Goal: Task Accomplishment & Management: Manage account settings

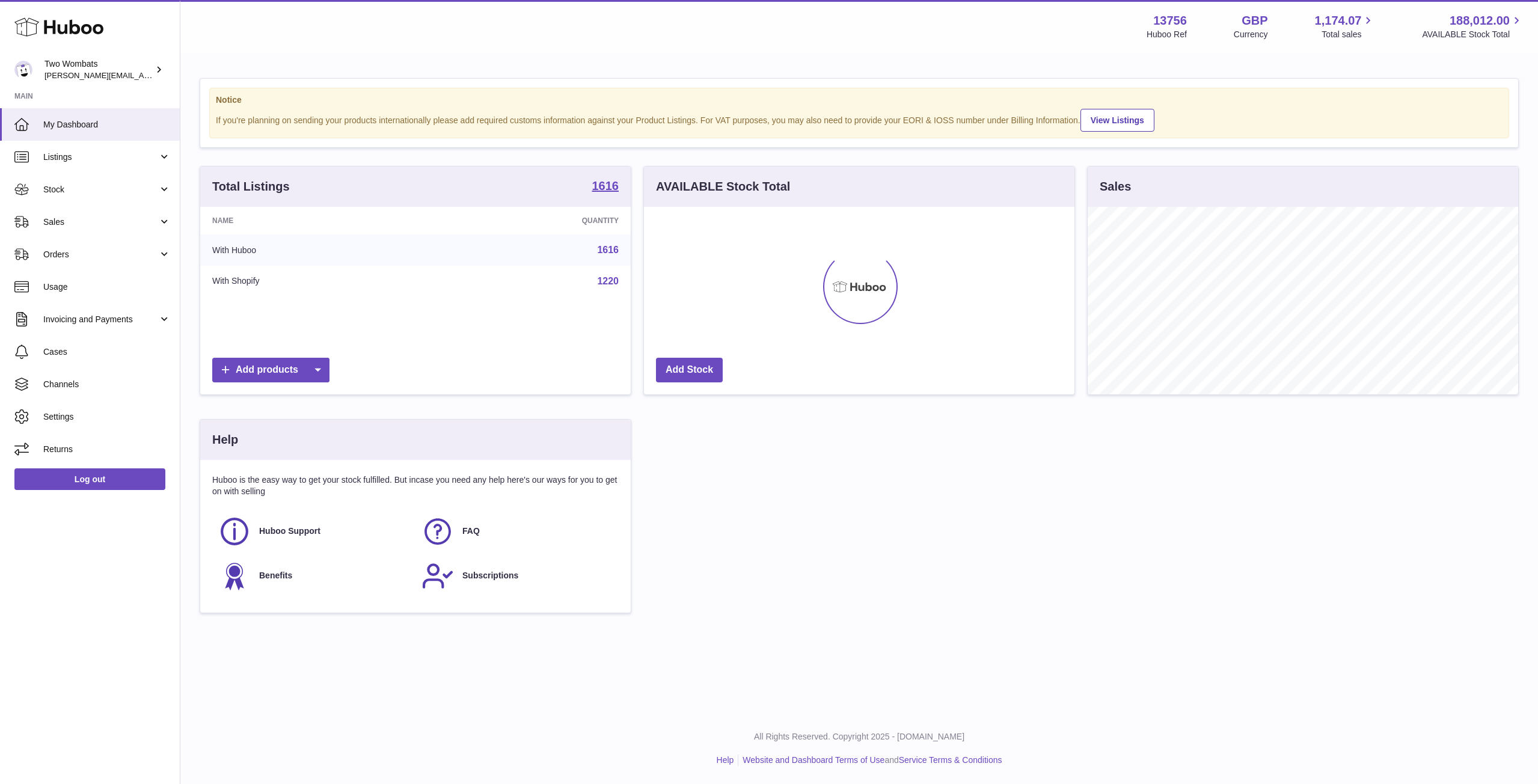
scroll to position [188, 430]
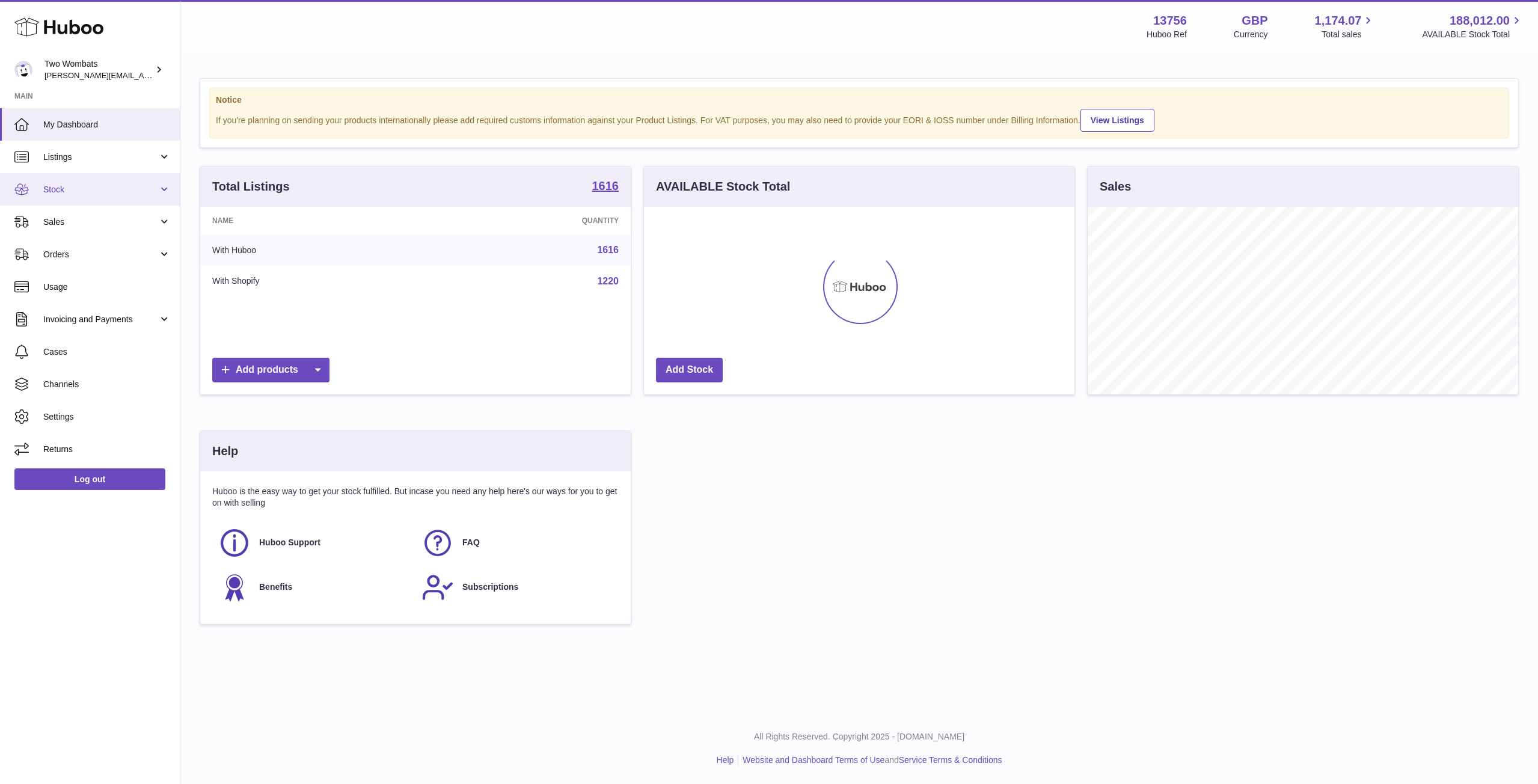
click at [158, 188] on link "Stock" at bounding box center [90, 189] width 180 height 32
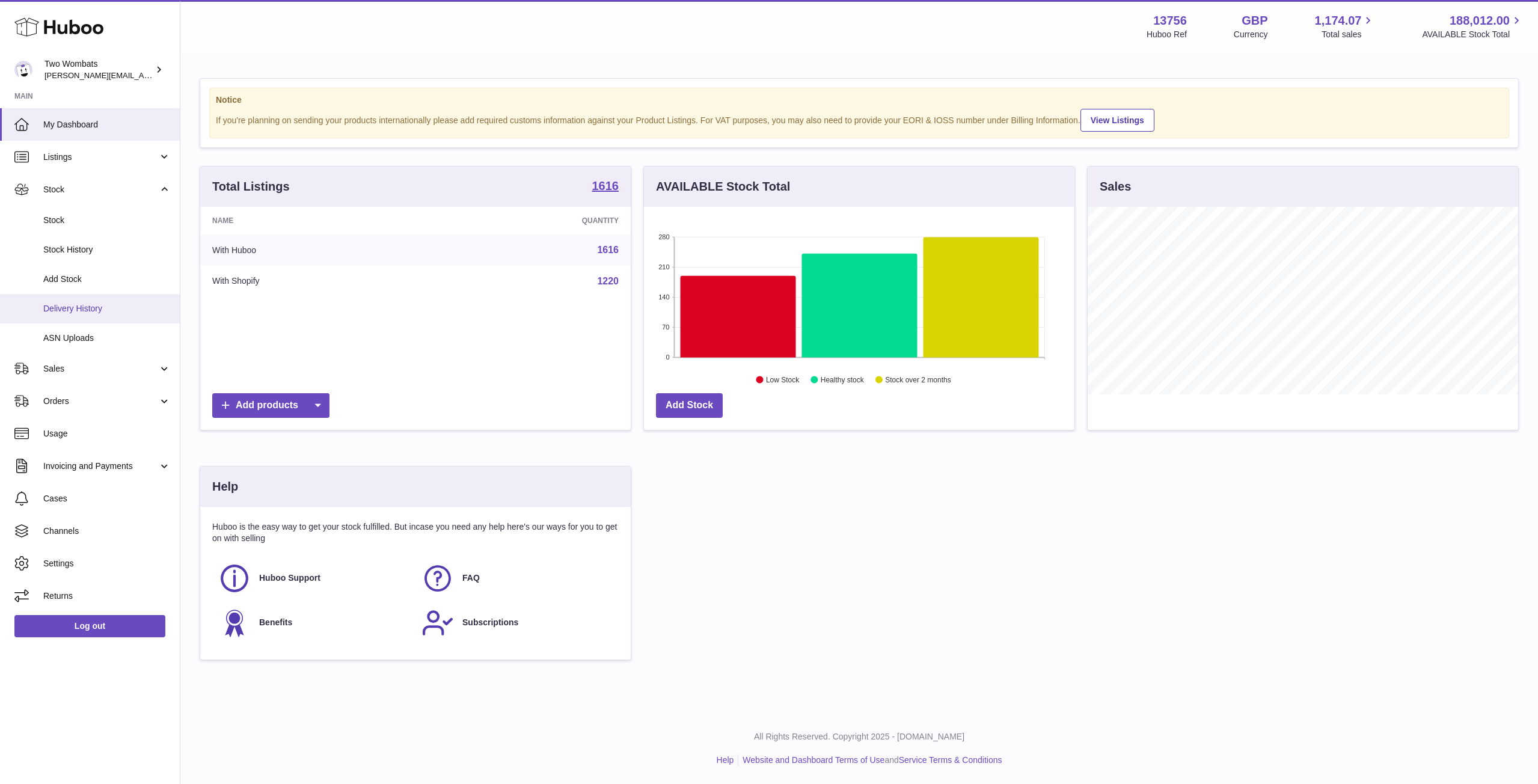
click at [108, 300] on link "Delivery History" at bounding box center [90, 309] width 180 height 30
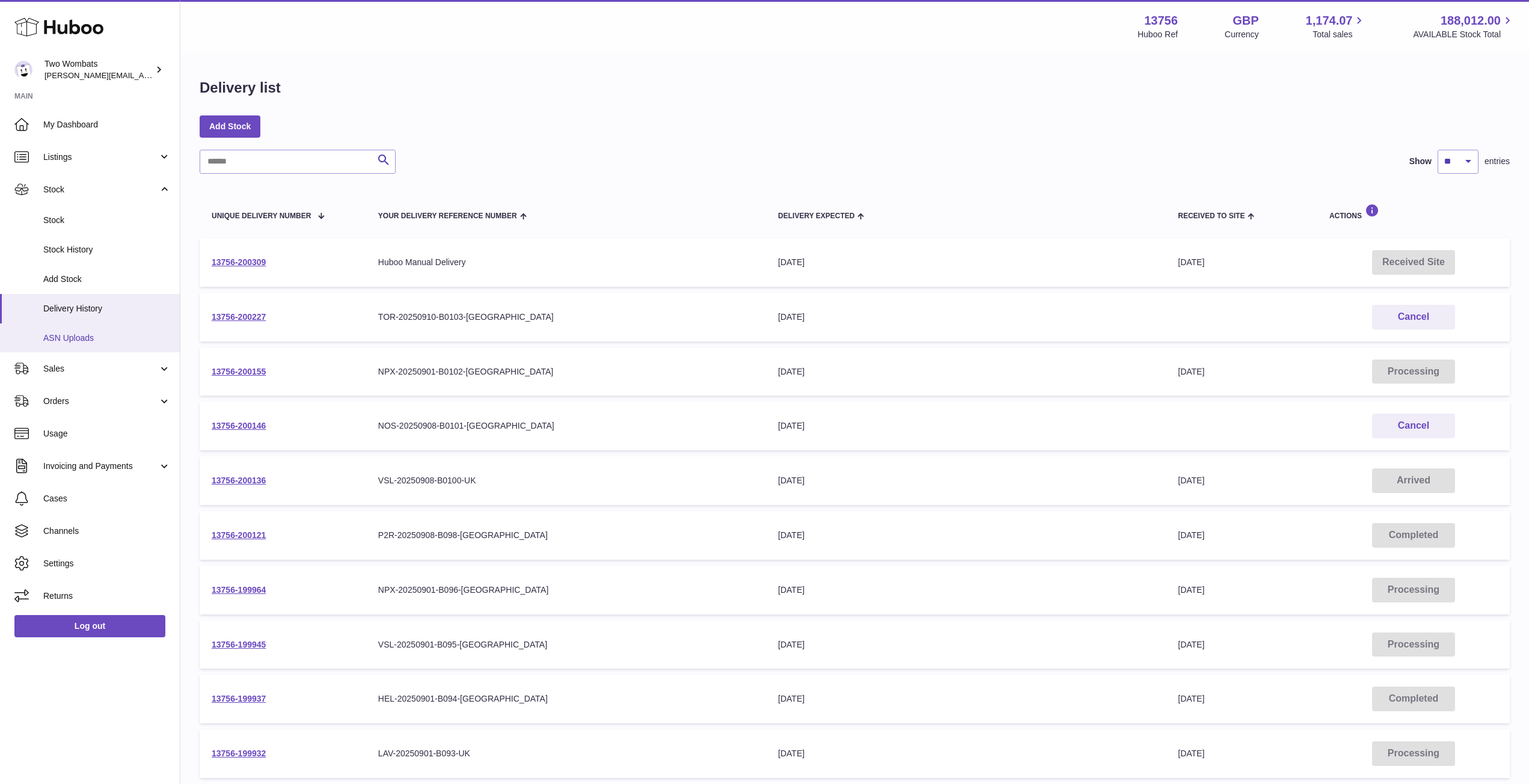
click at [89, 334] on span "ASN Uploads" at bounding box center [108, 337] width 128 height 11
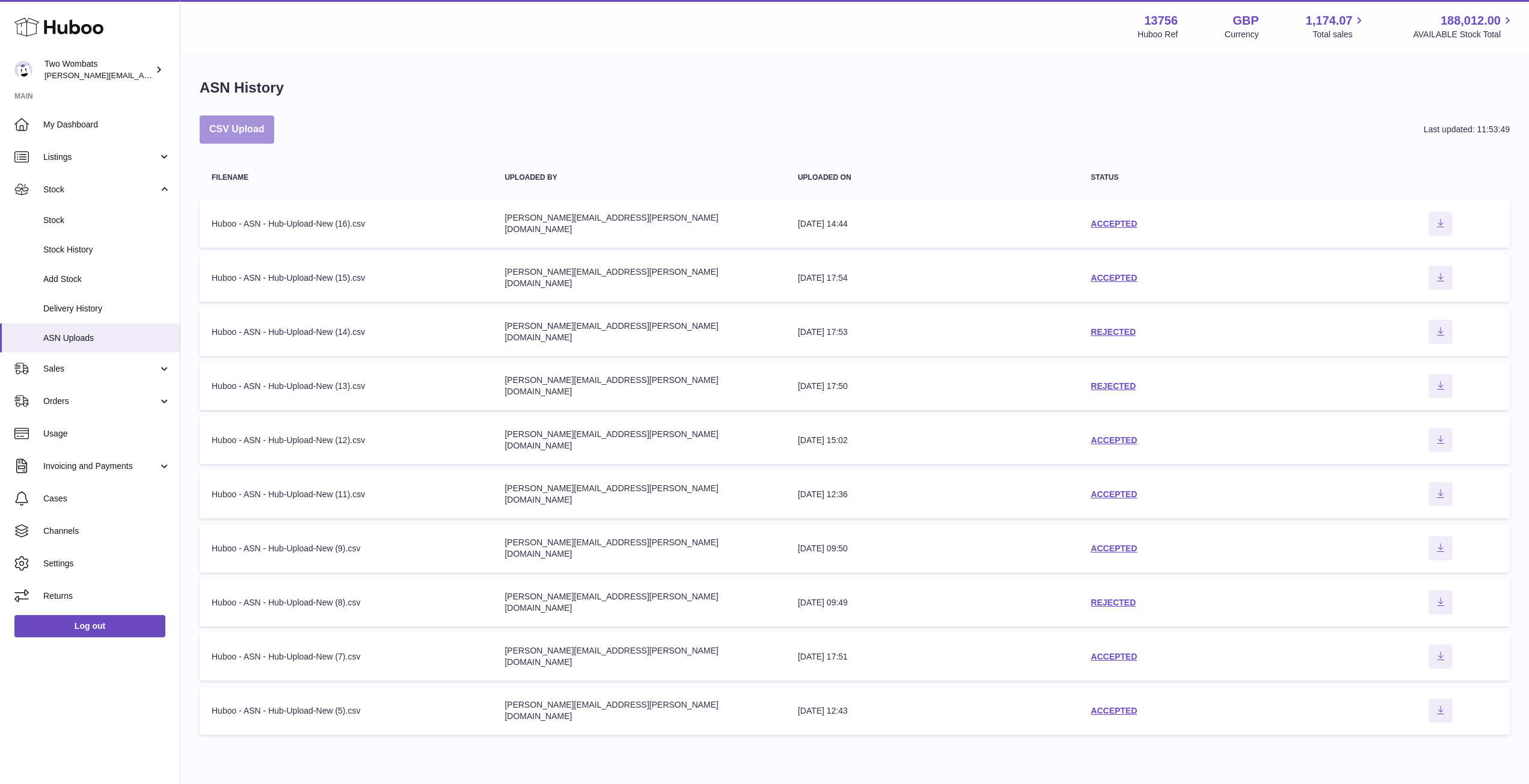
click at [234, 138] on button "CSV Upload" at bounding box center [236, 129] width 74 height 28
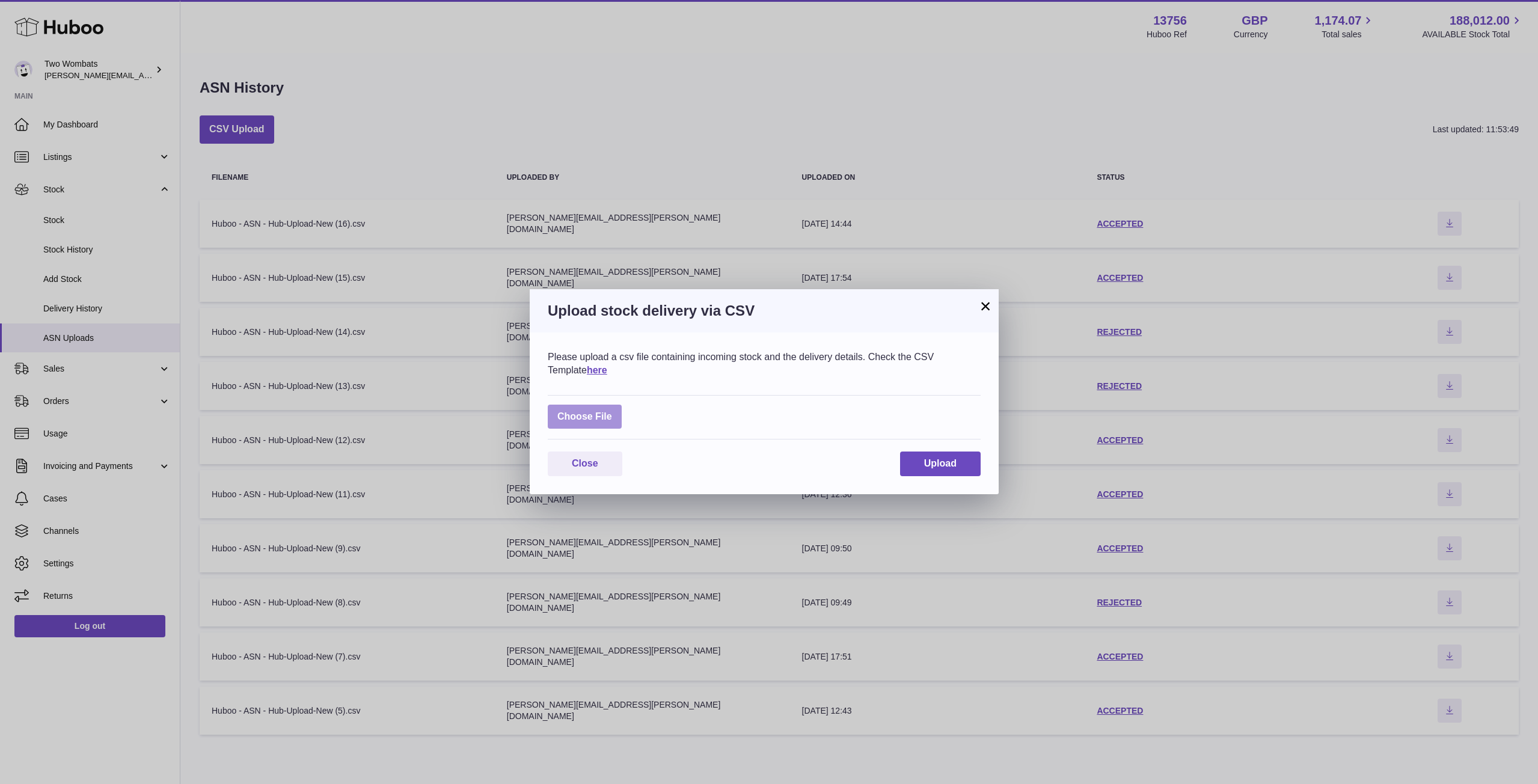
click at [582, 412] on label at bounding box center [585, 417] width 74 height 24
click at [612, 411] on input "file" at bounding box center [612, 411] width 1 height 1
type input "**********"
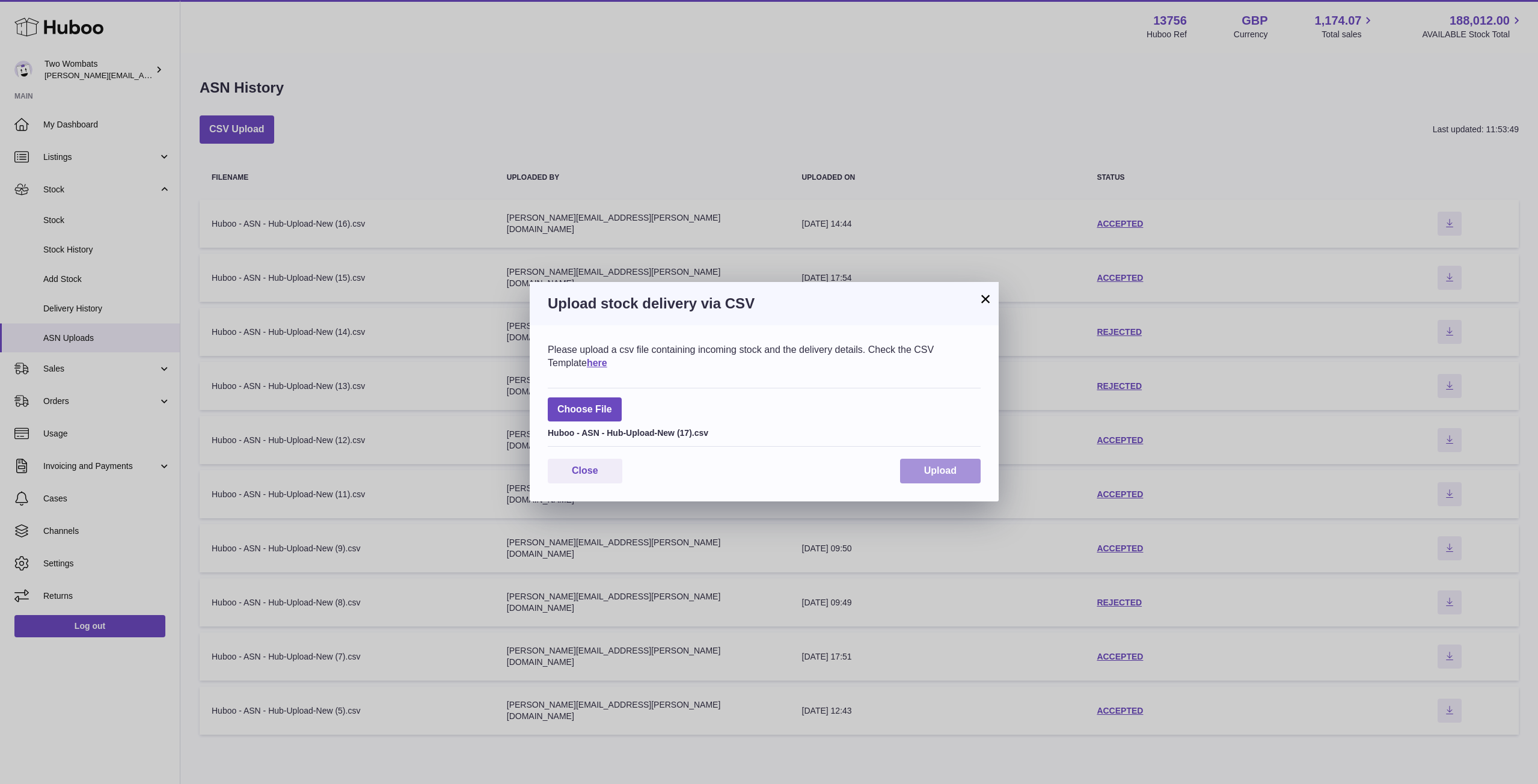
click at [925, 465] on span "Upload" at bounding box center [940, 470] width 32 height 10
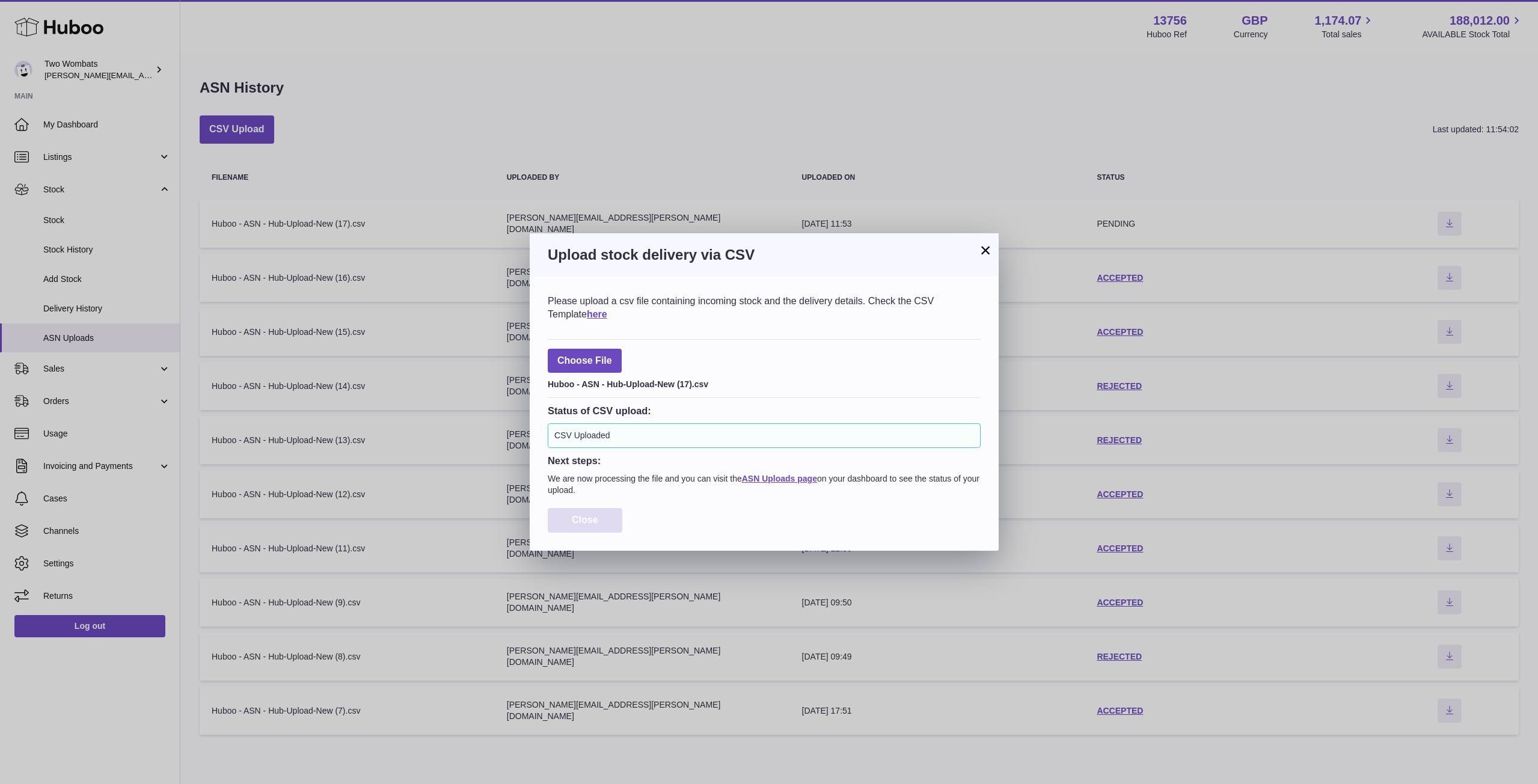
click at [574, 524] on span "Close" at bounding box center [585, 520] width 26 height 10
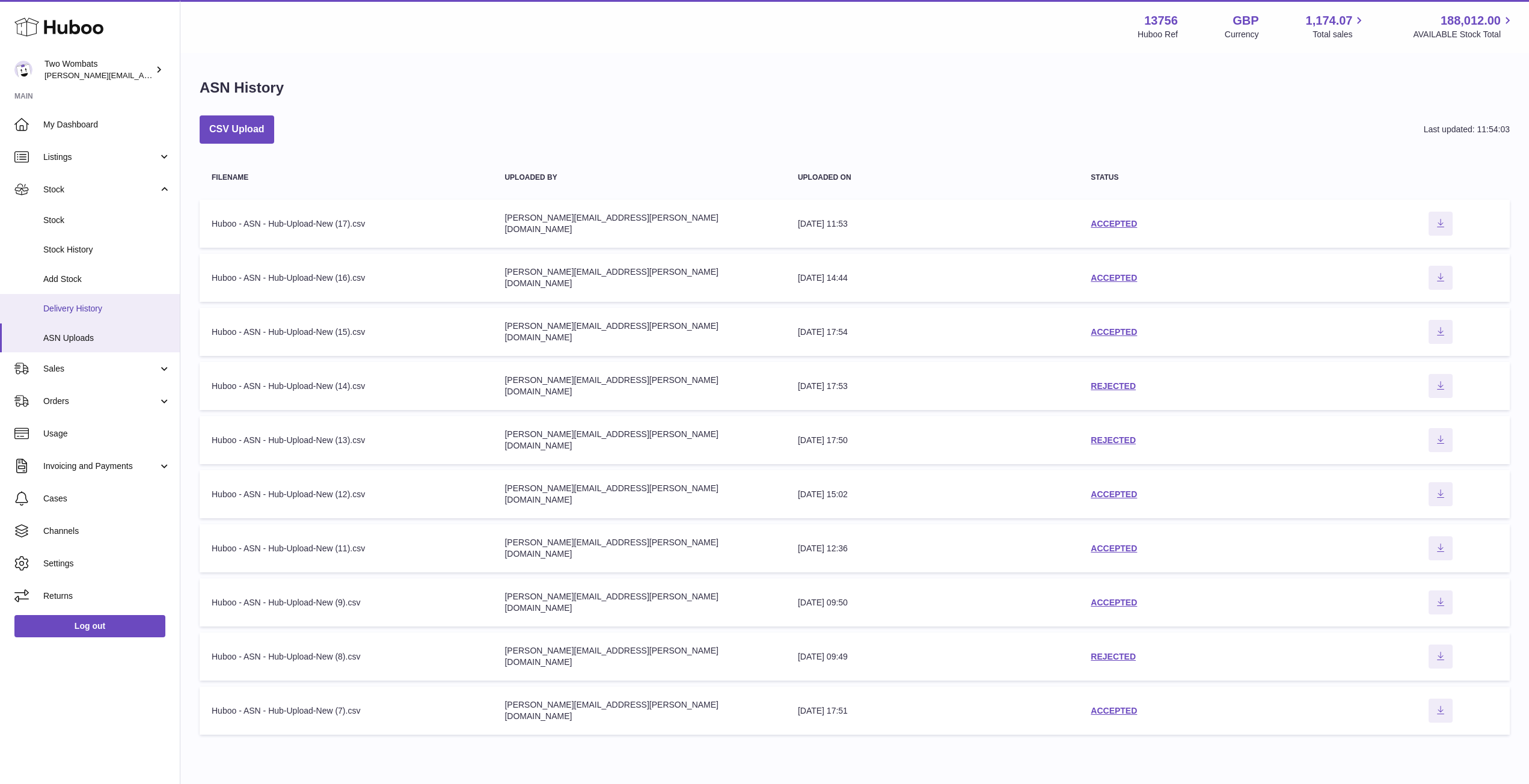
click at [89, 305] on span "Delivery History" at bounding box center [108, 309] width 128 height 11
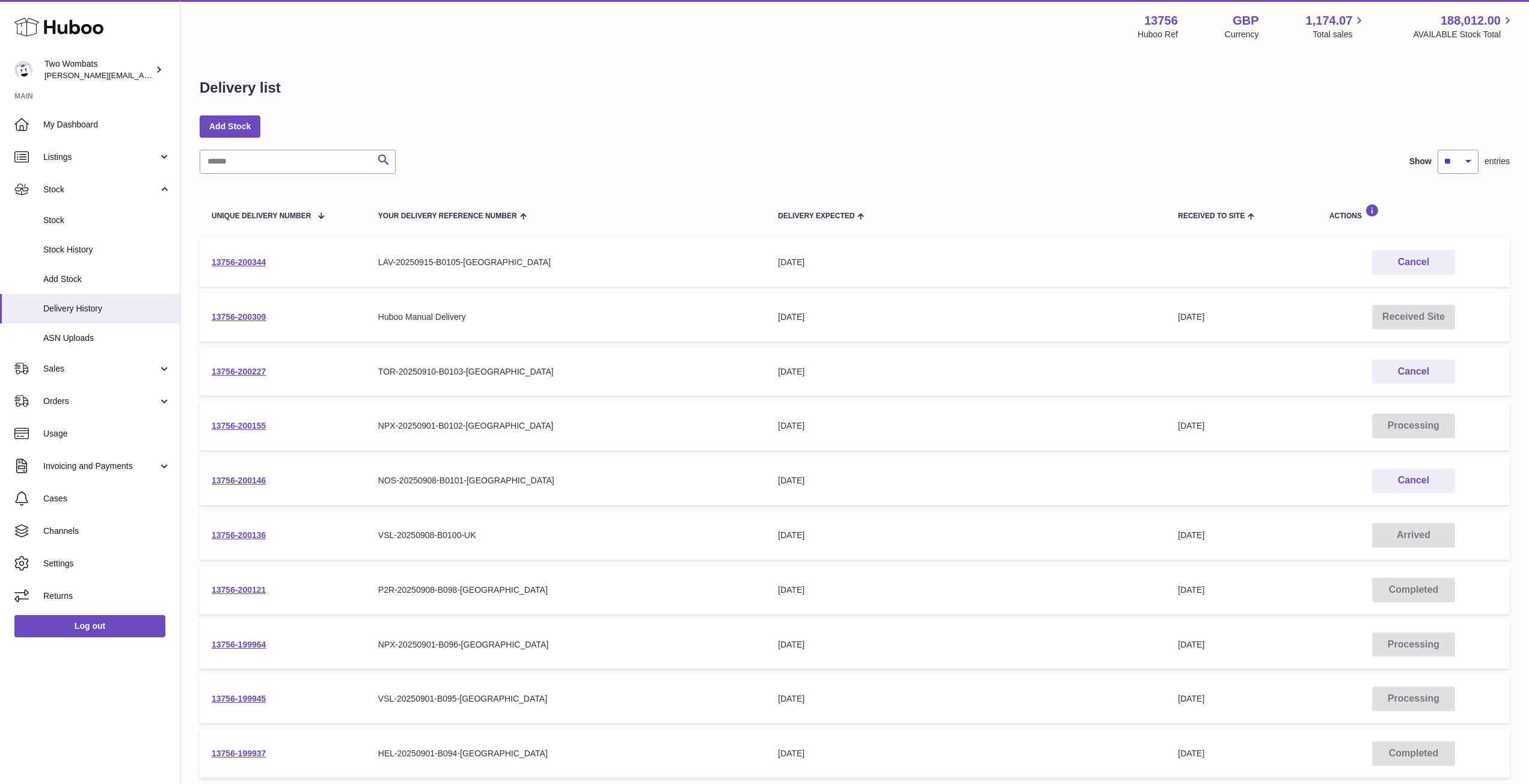
click at [218, 255] on td "13756-200344" at bounding box center [282, 262] width 167 height 49
click at [237, 258] on link "13756-200344" at bounding box center [239, 261] width 54 height 10
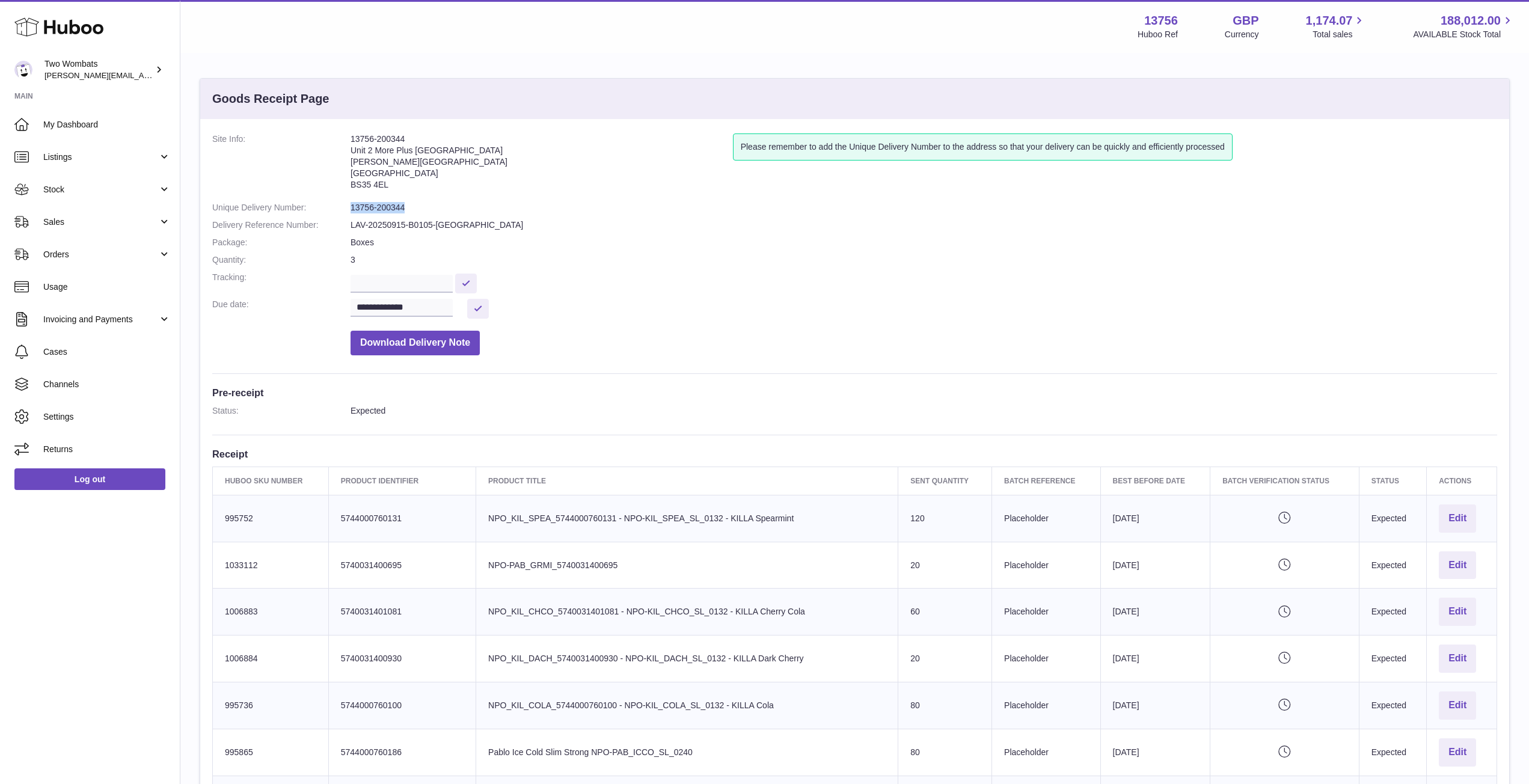
drag, startPoint x: 405, startPoint y: 207, endPoint x: 352, endPoint y: 213, distance: 53.3
click at [352, 213] on dd "13756-200344" at bounding box center [924, 207] width 1147 height 11
copy dd "13756-200344"
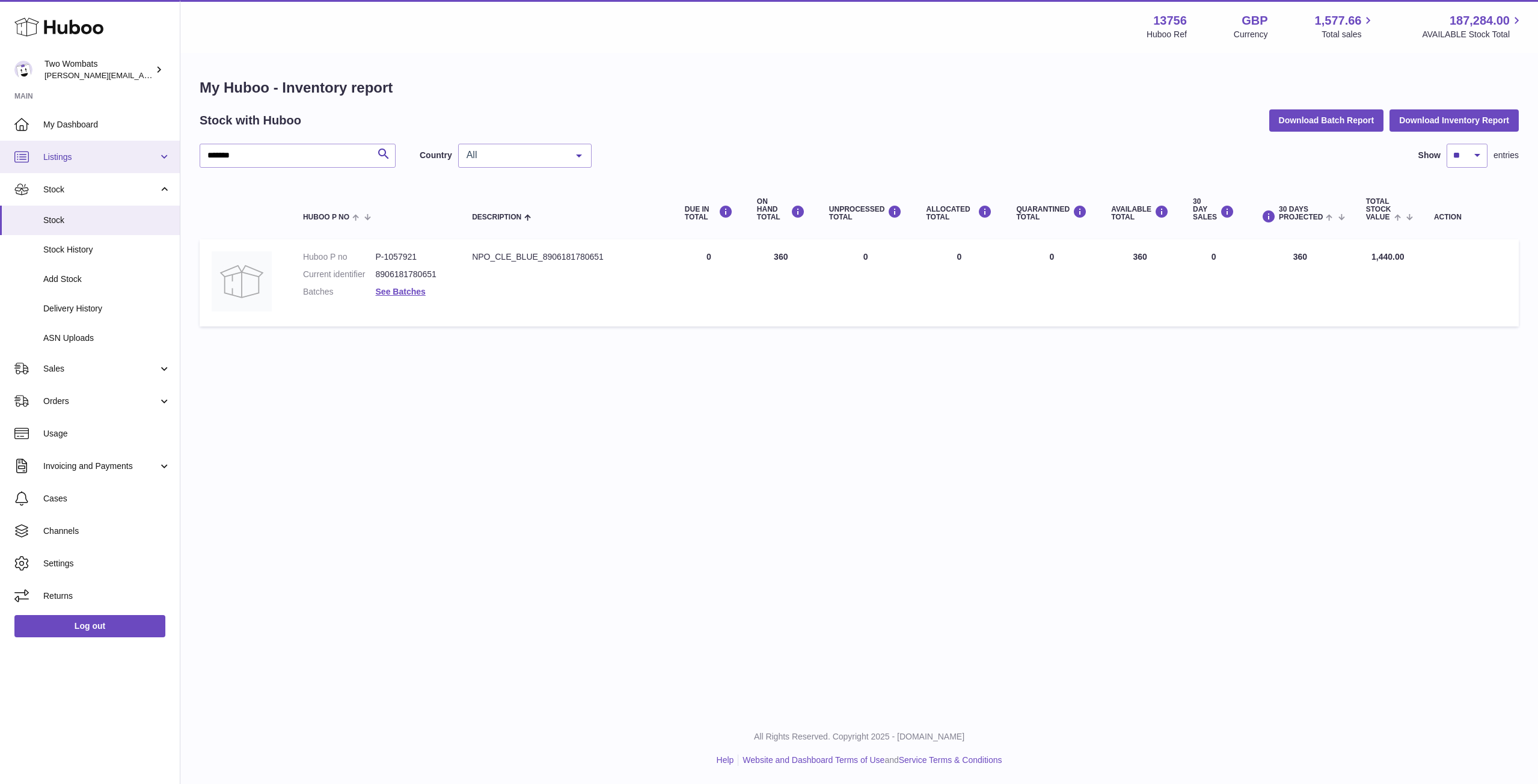
drag, startPoint x: 281, startPoint y: 156, endPoint x: 157, endPoint y: 153, distance: 124.0
click at [157, 153] on div "Huboo Two Wombats philip.carroll@twowombats.com Main My Dashboard Listings Not …" at bounding box center [769, 392] width 1538 height 784
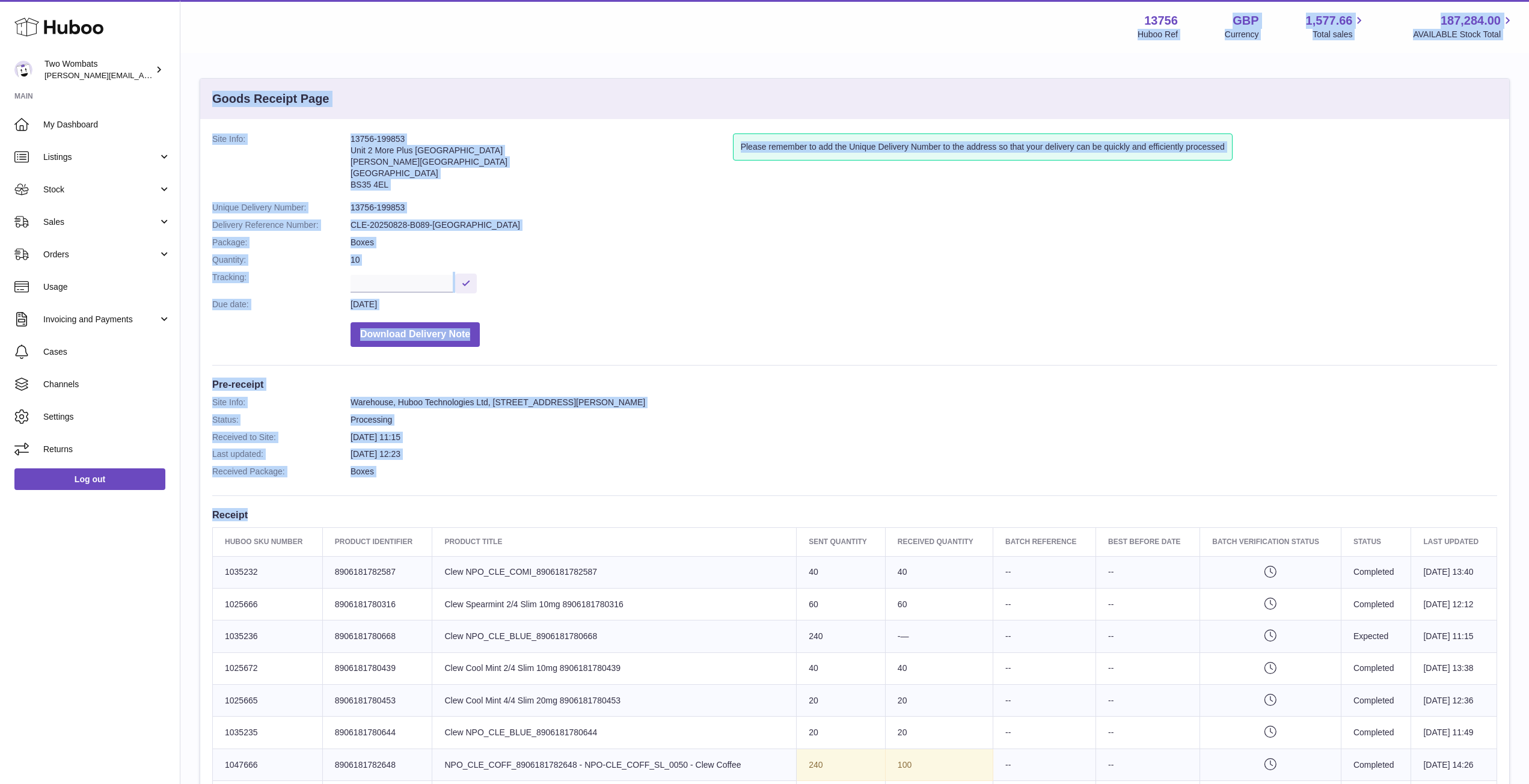
click at [513, 174] on address "13756-199853 Unit 2 More [GEOGRAPHIC_DATA][STREET_ADDRESS][PERSON_NAME]" at bounding box center [541, 165] width 382 height 63
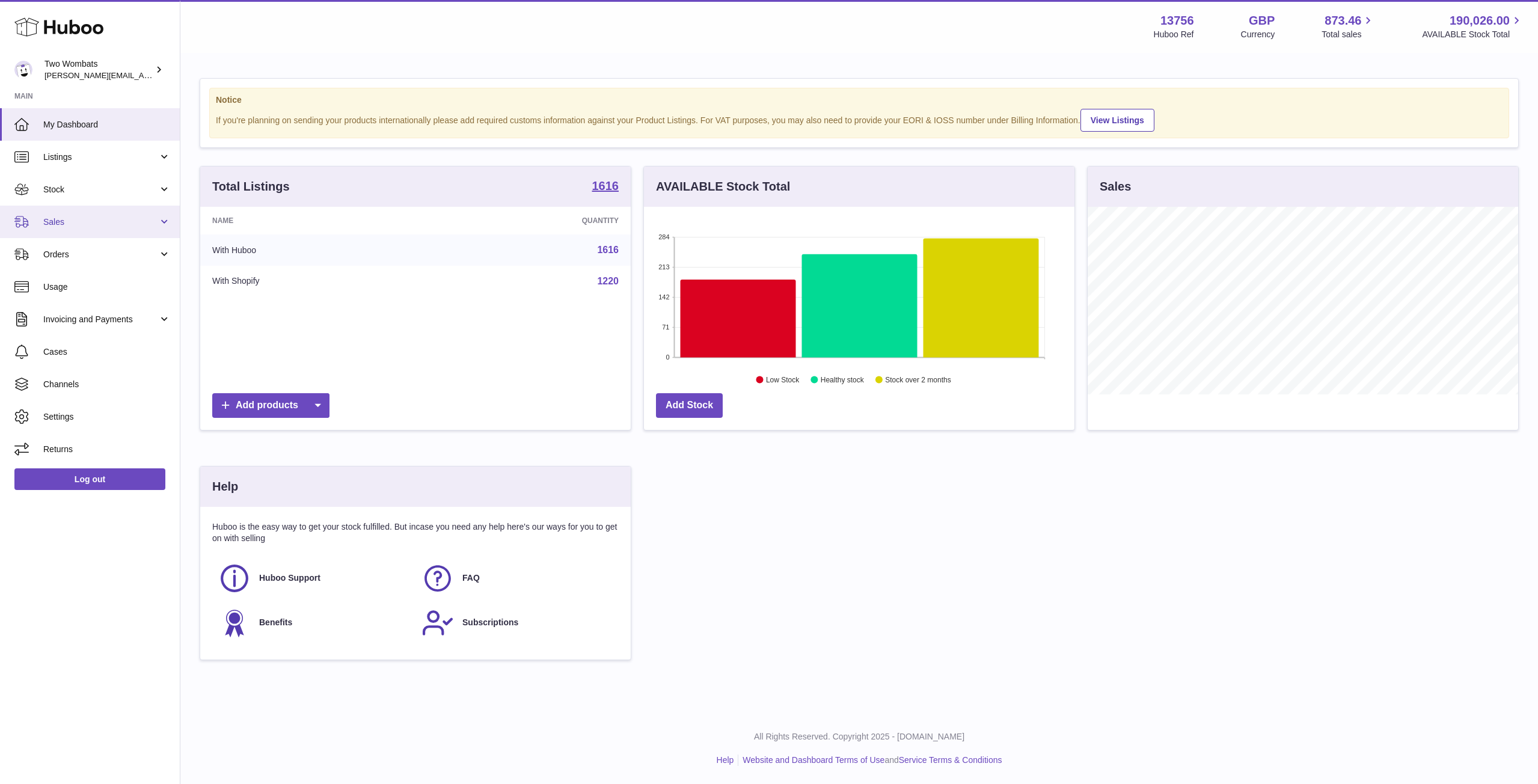
scroll to position [188, 430]
click at [163, 222] on link "Sales" at bounding box center [90, 221] width 180 height 32
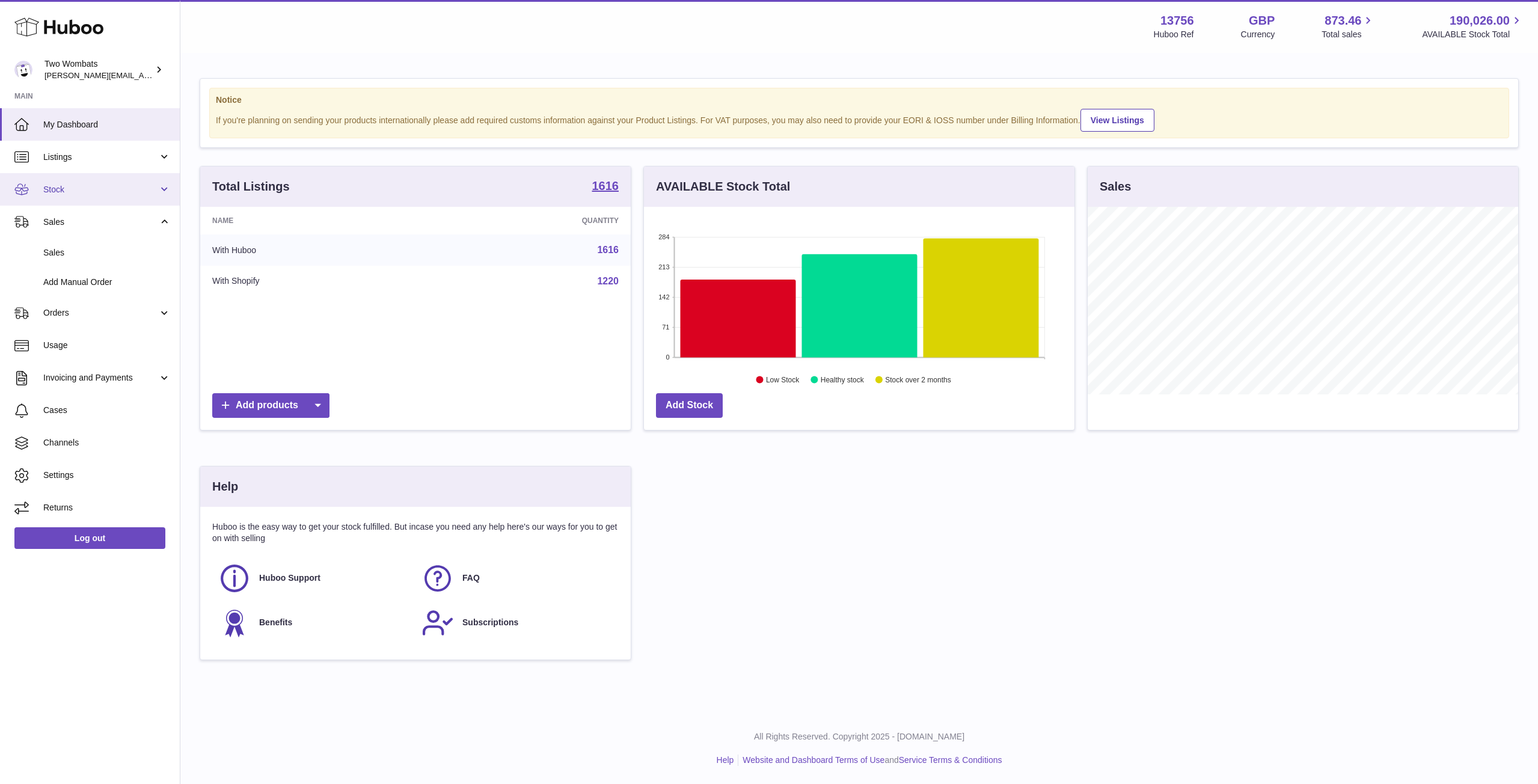
click at [172, 182] on link "Stock" at bounding box center [90, 189] width 180 height 32
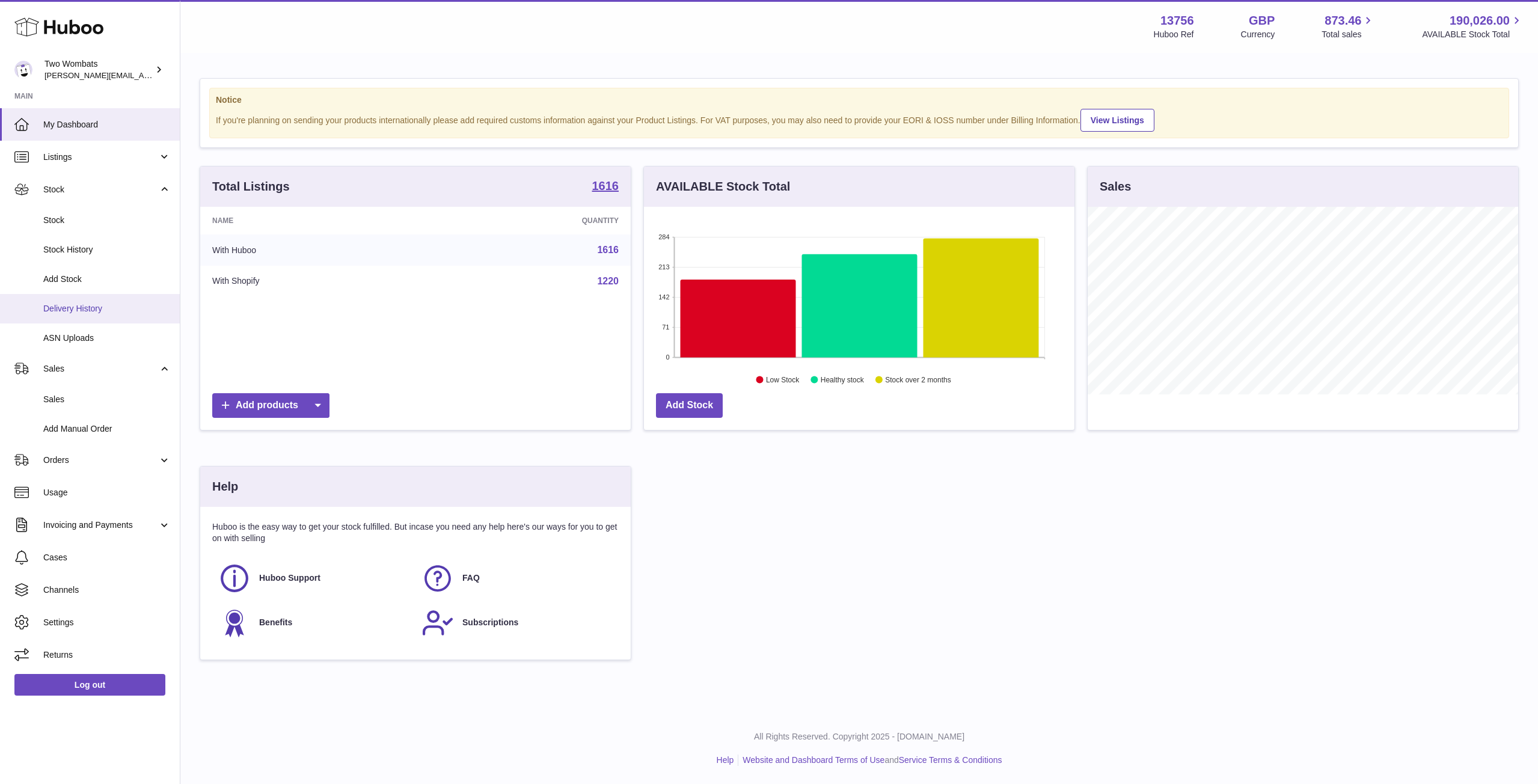
click at [92, 313] on span "Delivery History" at bounding box center [108, 309] width 128 height 11
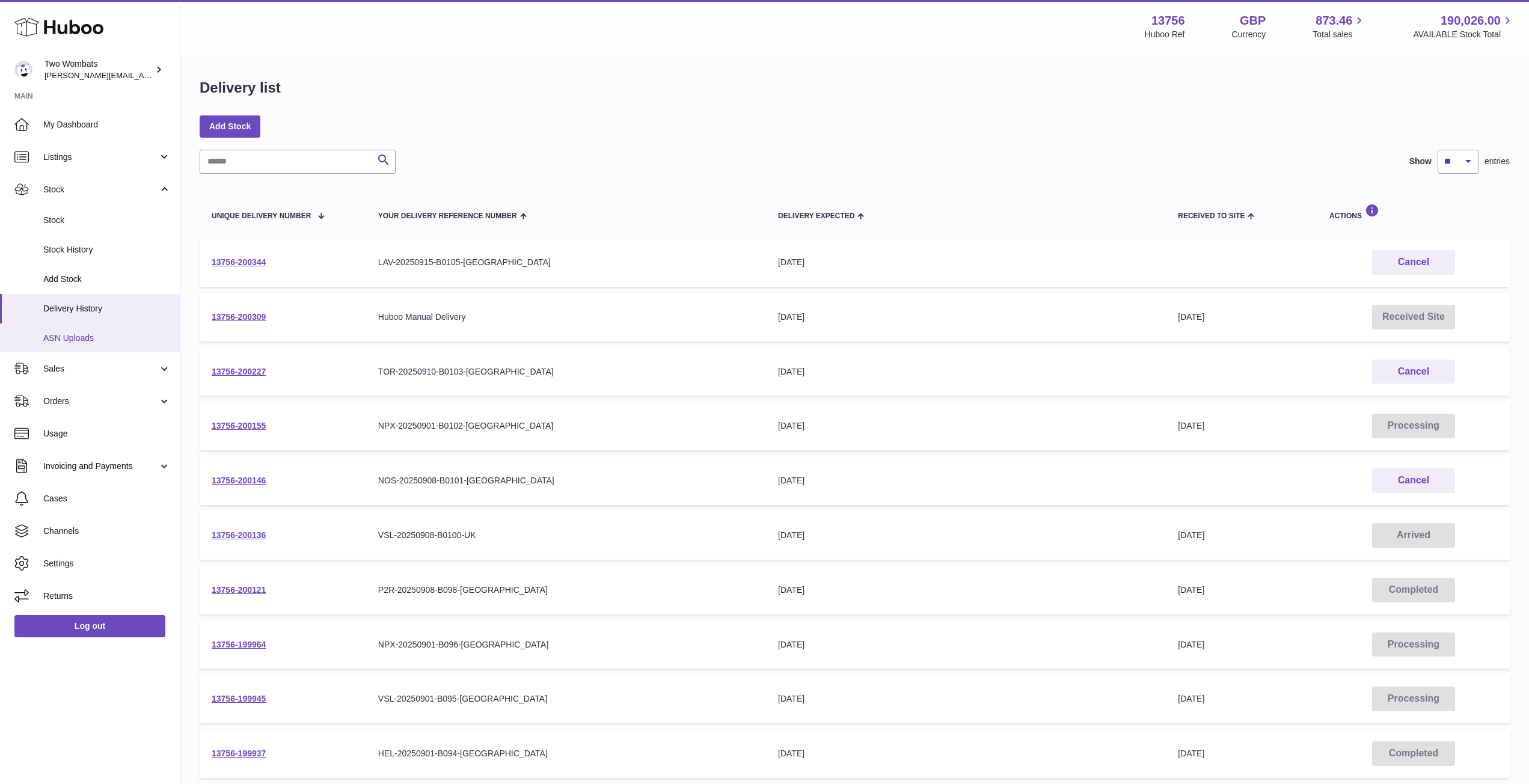
click at [87, 342] on span "ASN Uploads" at bounding box center [108, 337] width 128 height 11
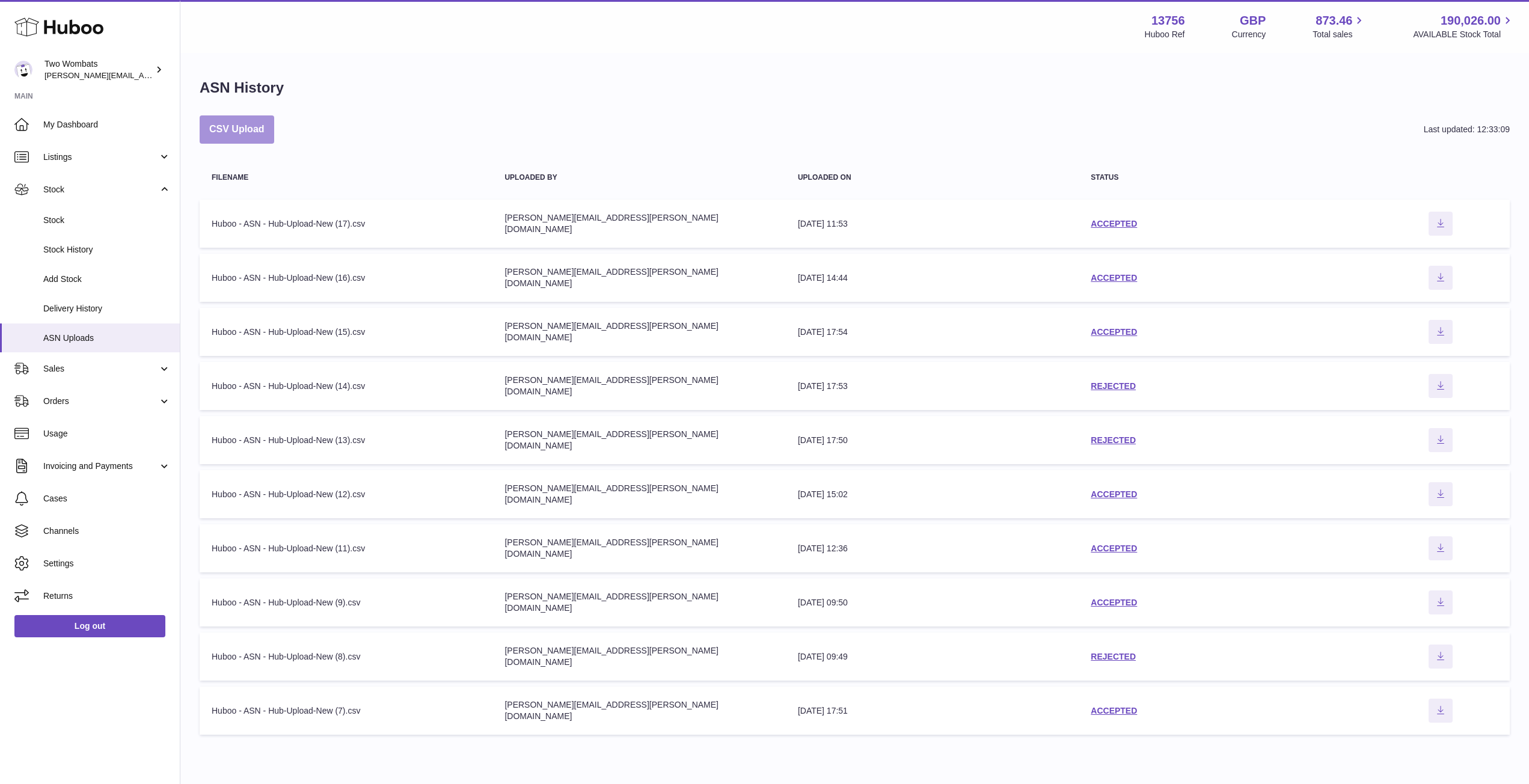
click at [246, 131] on button "CSV Upload" at bounding box center [236, 129] width 74 height 28
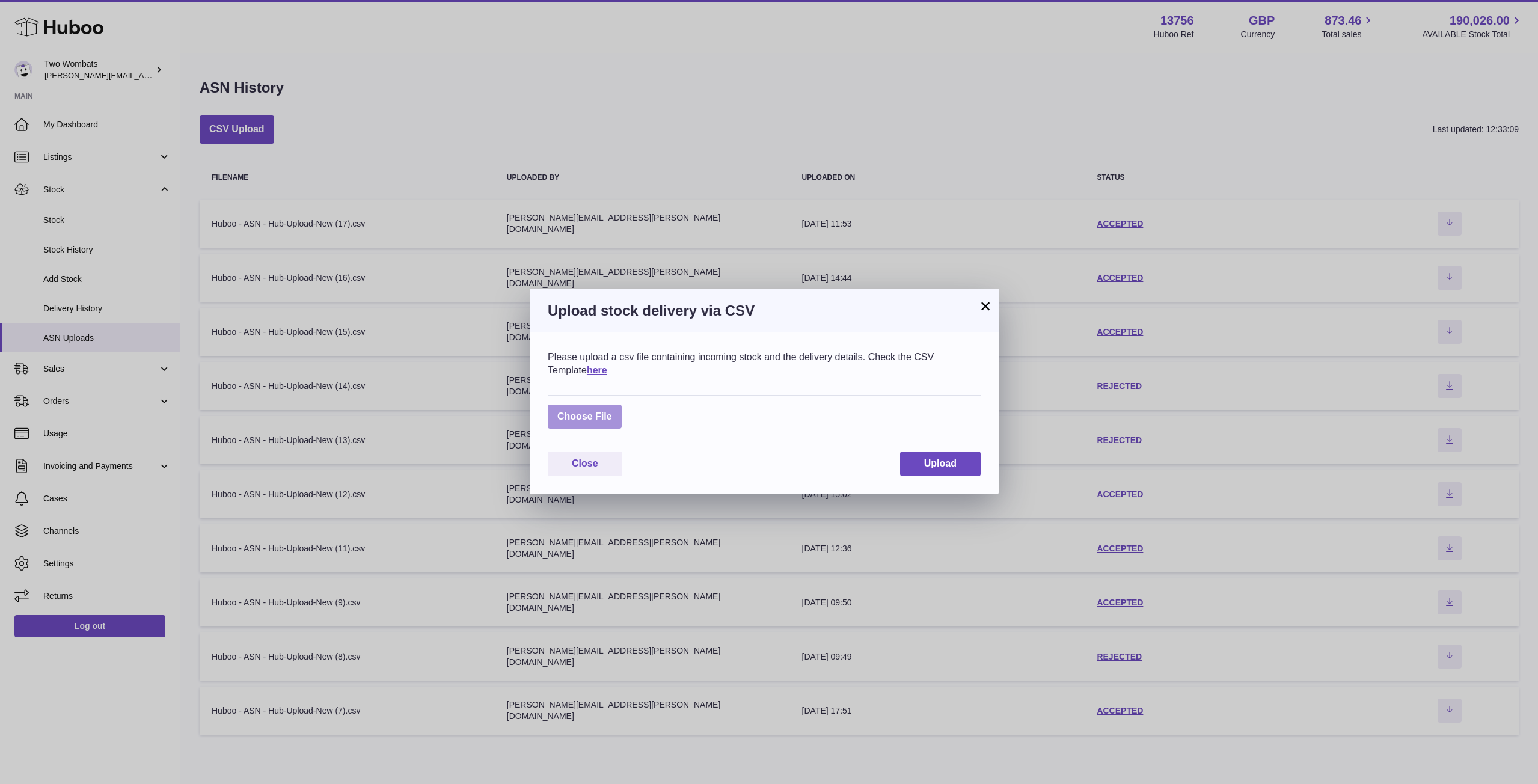
click at [594, 421] on label at bounding box center [585, 417] width 74 height 24
click at [612, 411] on input "file" at bounding box center [612, 411] width 1 height 1
type input "**********"
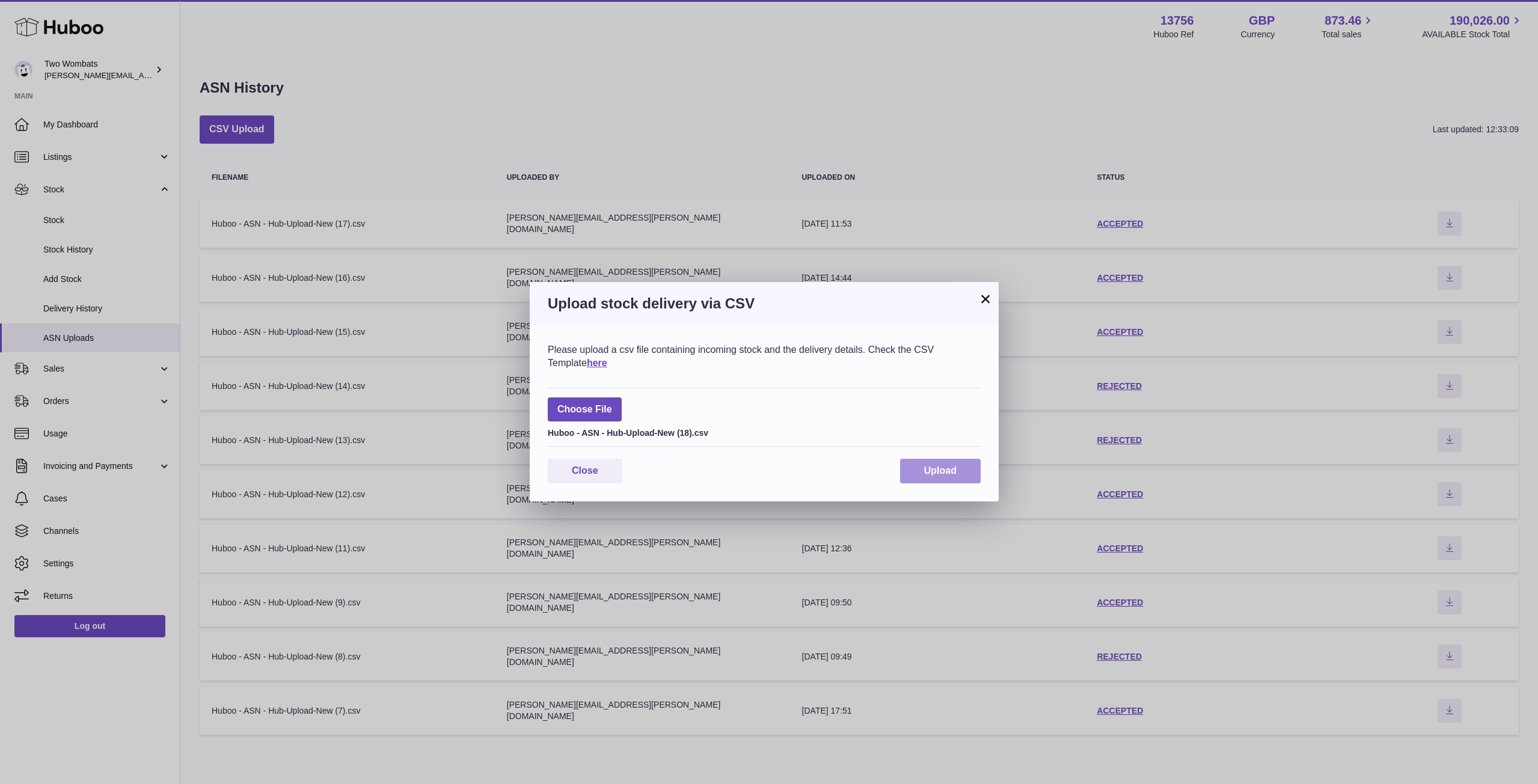
click at [950, 473] on span "Upload" at bounding box center [940, 470] width 32 height 10
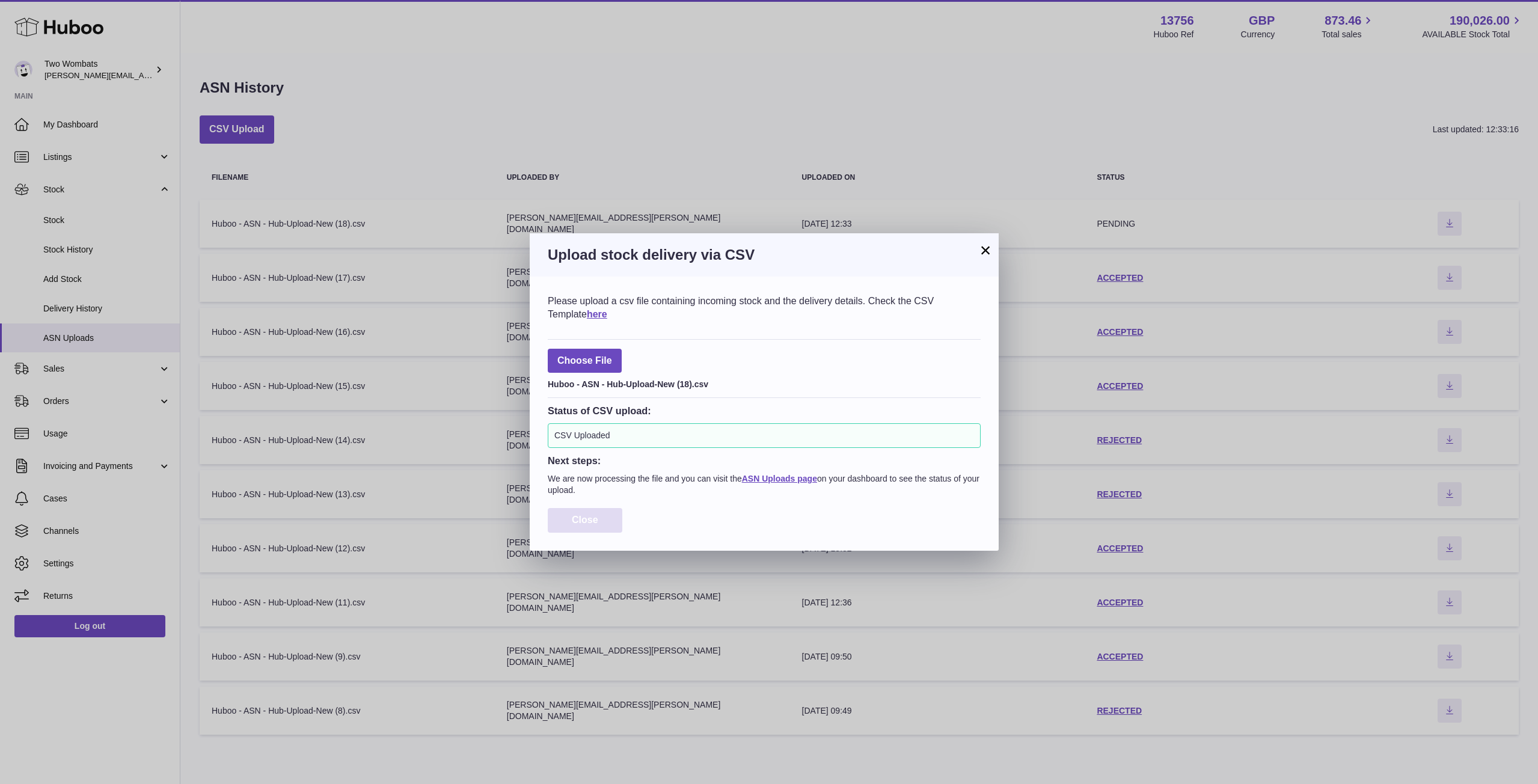
click at [591, 529] on button "Close" at bounding box center [585, 520] width 74 height 24
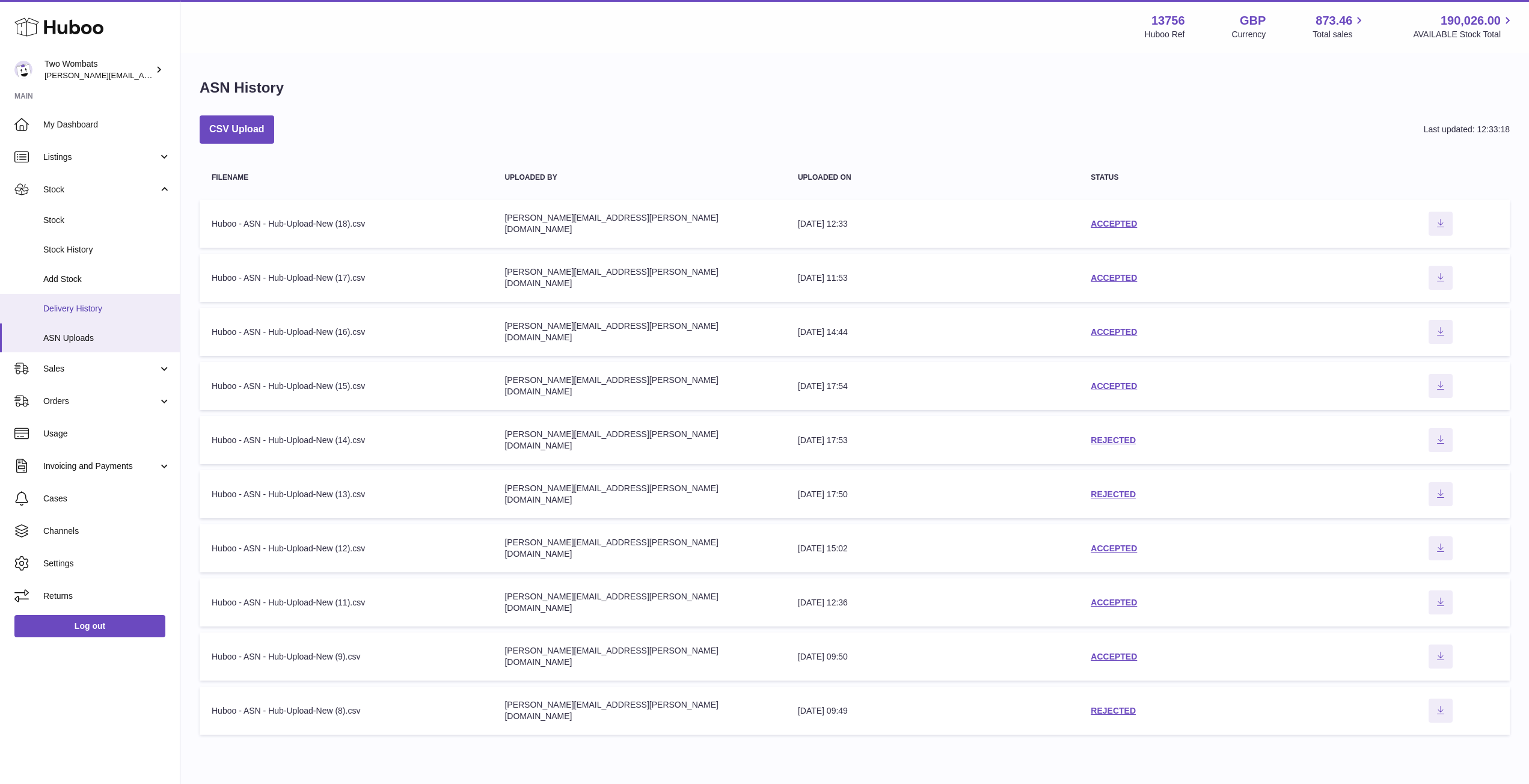
click at [78, 307] on span "Delivery History" at bounding box center [108, 309] width 128 height 11
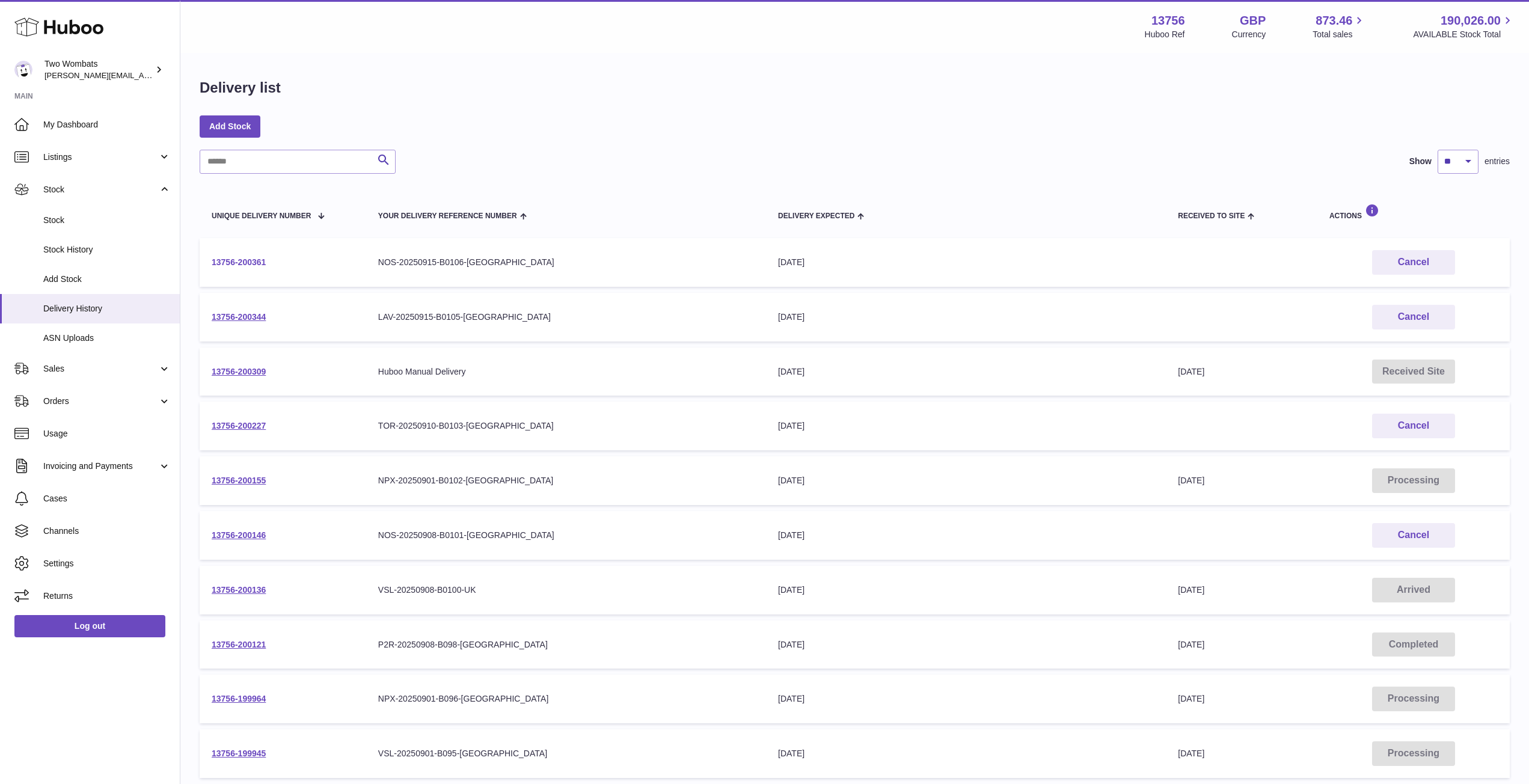
click at [251, 261] on link "13756-200361" at bounding box center [239, 261] width 54 height 10
click at [253, 531] on link "13756-200146" at bounding box center [239, 535] width 54 height 10
click at [256, 481] on link "13756-200155" at bounding box center [239, 480] width 54 height 10
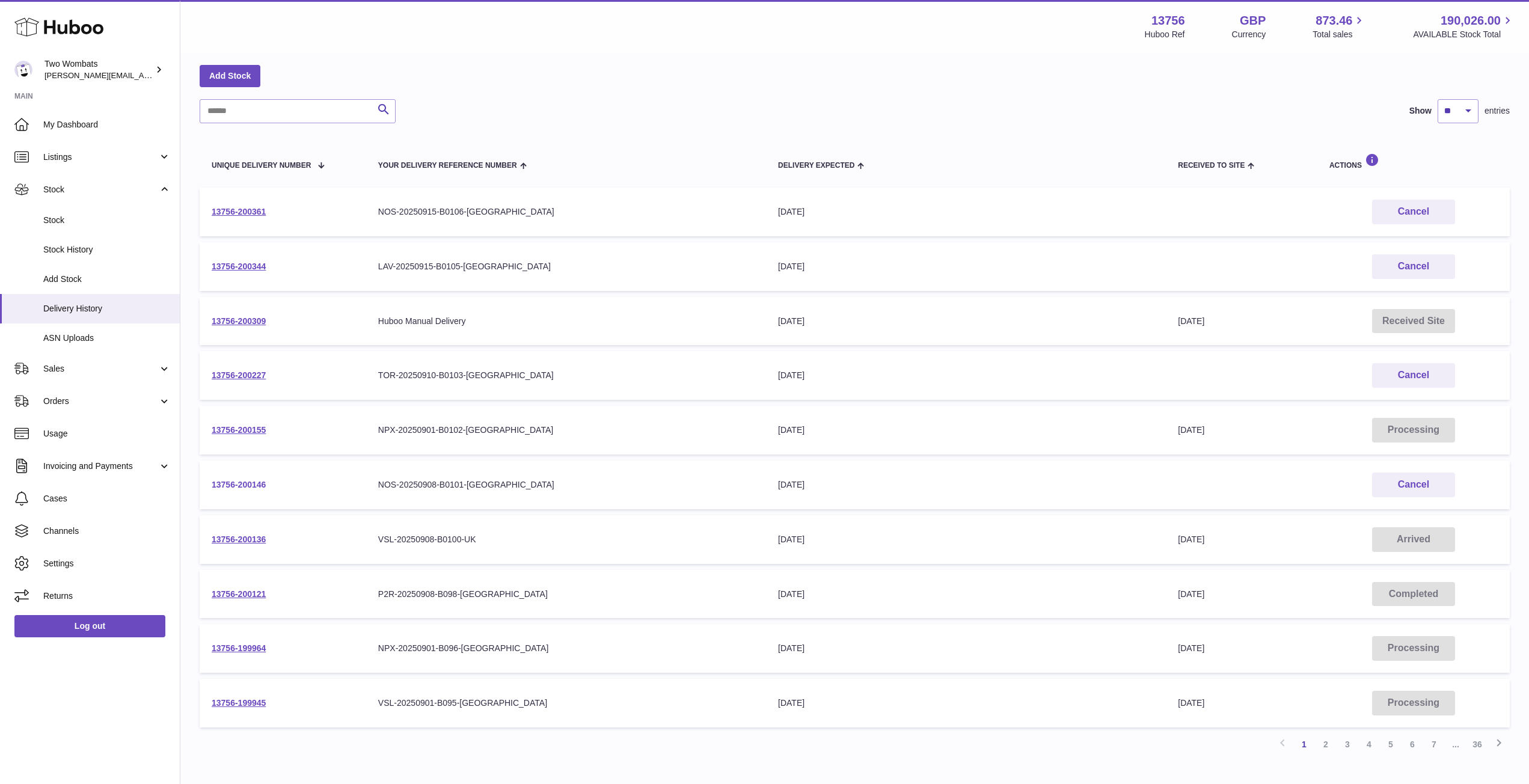
click at [236, 486] on link "13756-200146" at bounding box center [239, 484] width 54 height 10
click at [787, 394] on td "Delivery Expected 16th Sep 2025" at bounding box center [965, 376] width 400 height 49
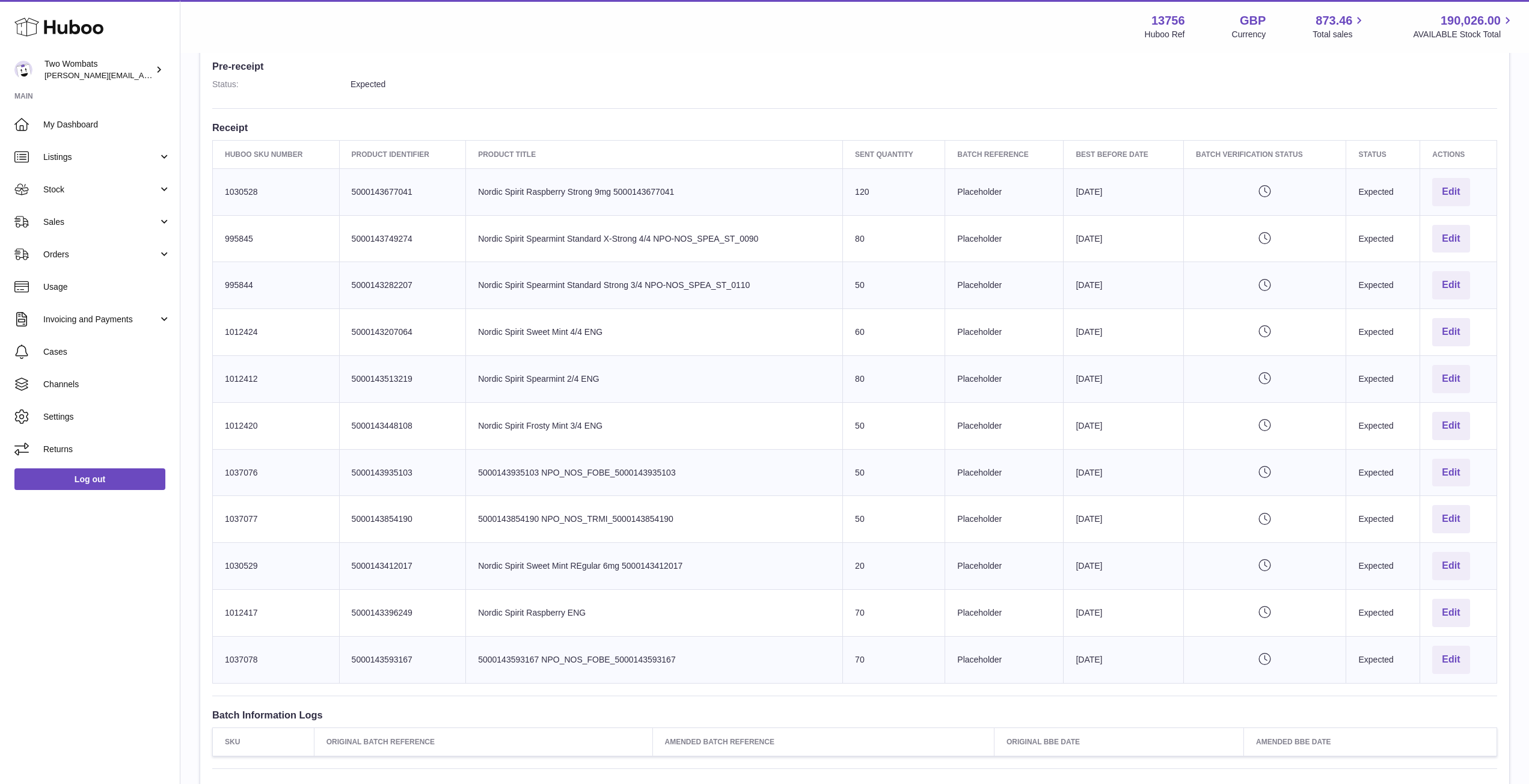
scroll to position [327, 0]
drag, startPoint x: 1491, startPoint y: 659, endPoint x: 221, endPoint y: 196, distance: 1351.8
click at [221, 196] on tbody "Huboo SKU Number 1030528 Client Identifier 5000143677041 Product title Nordic S…" at bounding box center [854, 425] width 1284 height 515
copy tbody "1030528 Client Identifier 5000143677041 Product title Nordic Spirit Raspberry S…"
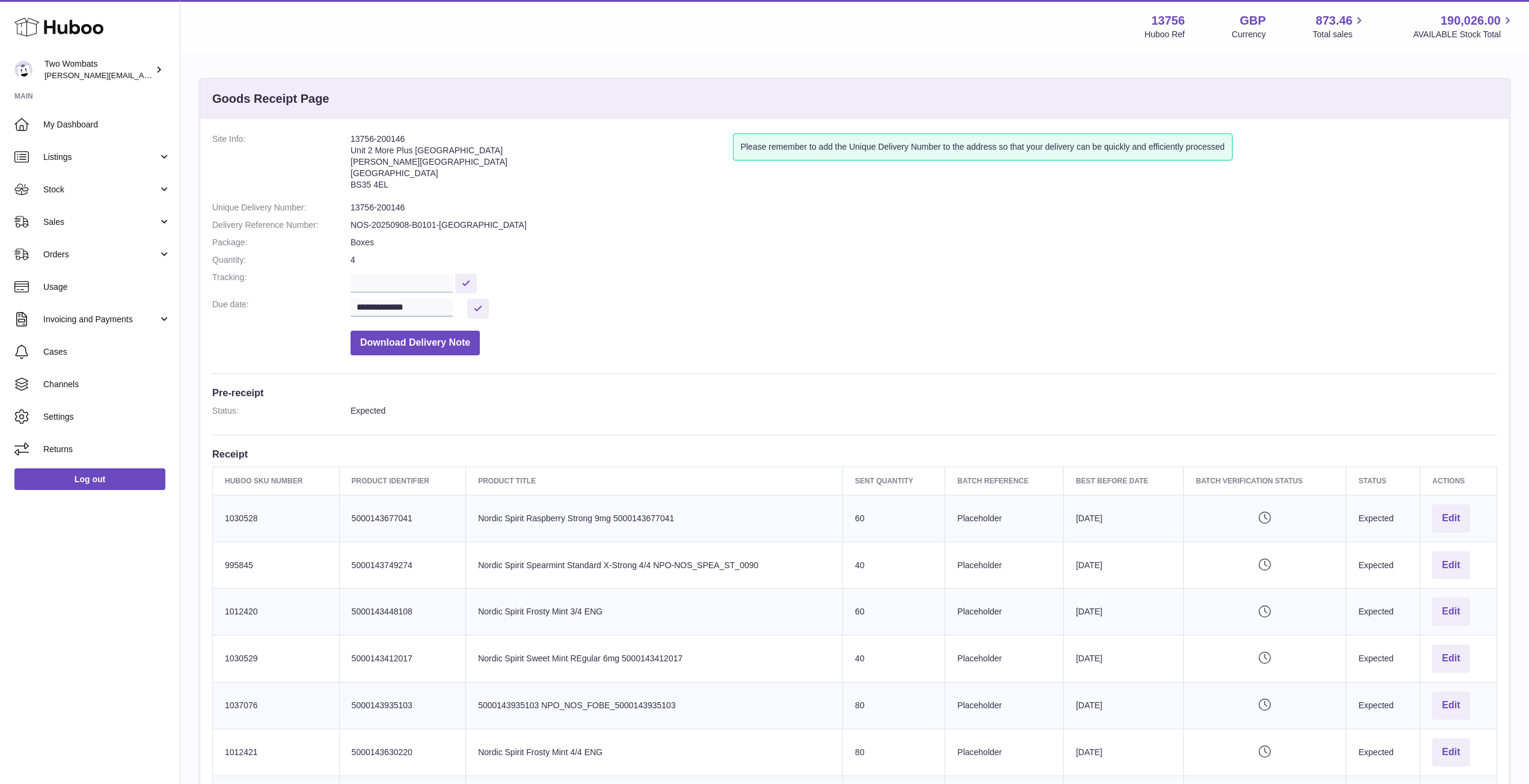
scroll to position [276, 0]
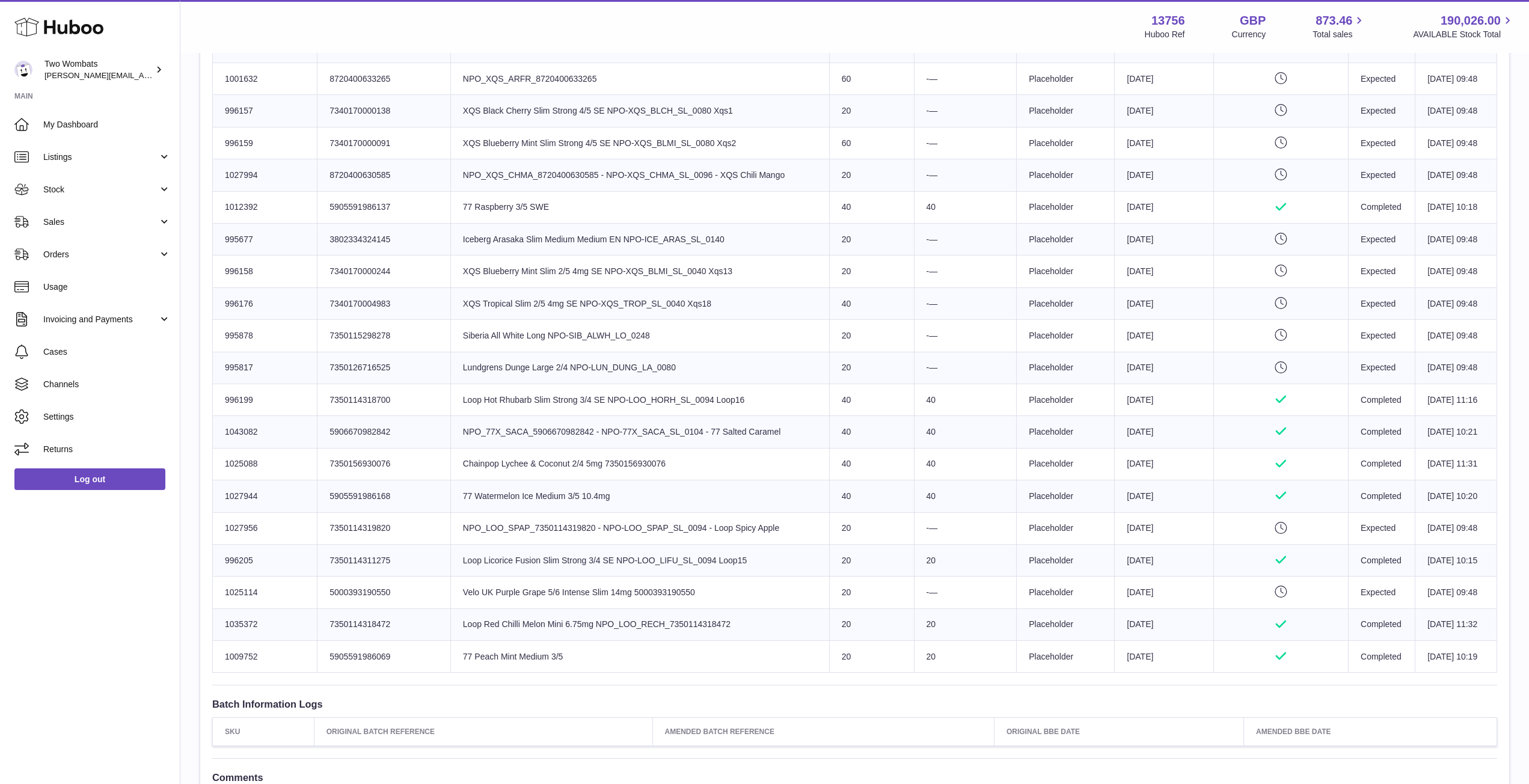
scroll to position [770, 0]
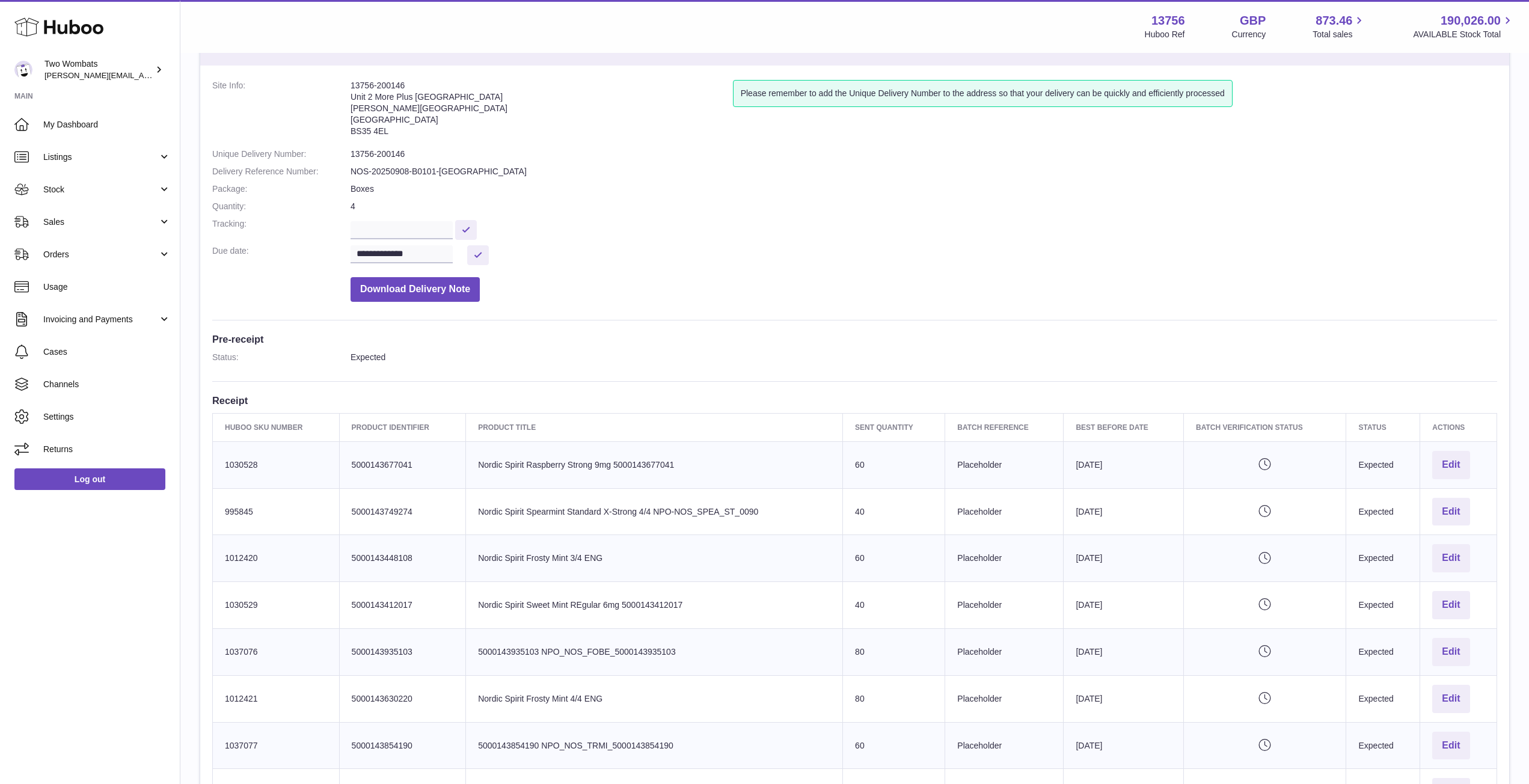
scroll to position [54, 0]
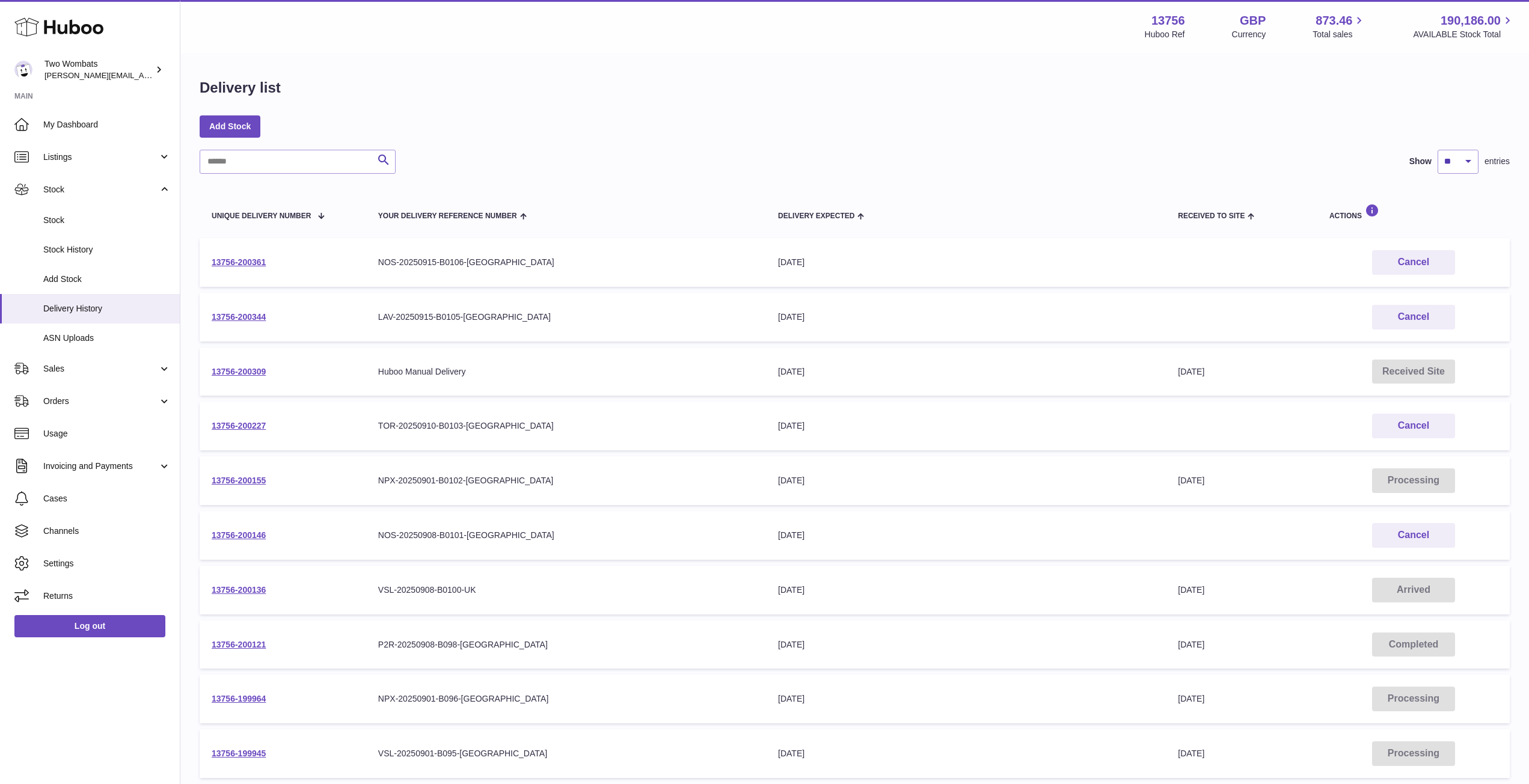
click at [266, 255] on td "13756-200361" at bounding box center [282, 262] width 167 height 49
click at [241, 260] on link "13756-200361" at bounding box center [239, 261] width 54 height 10
click at [97, 337] on span "ASN Uploads" at bounding box center [108, 337] width 128 height 11
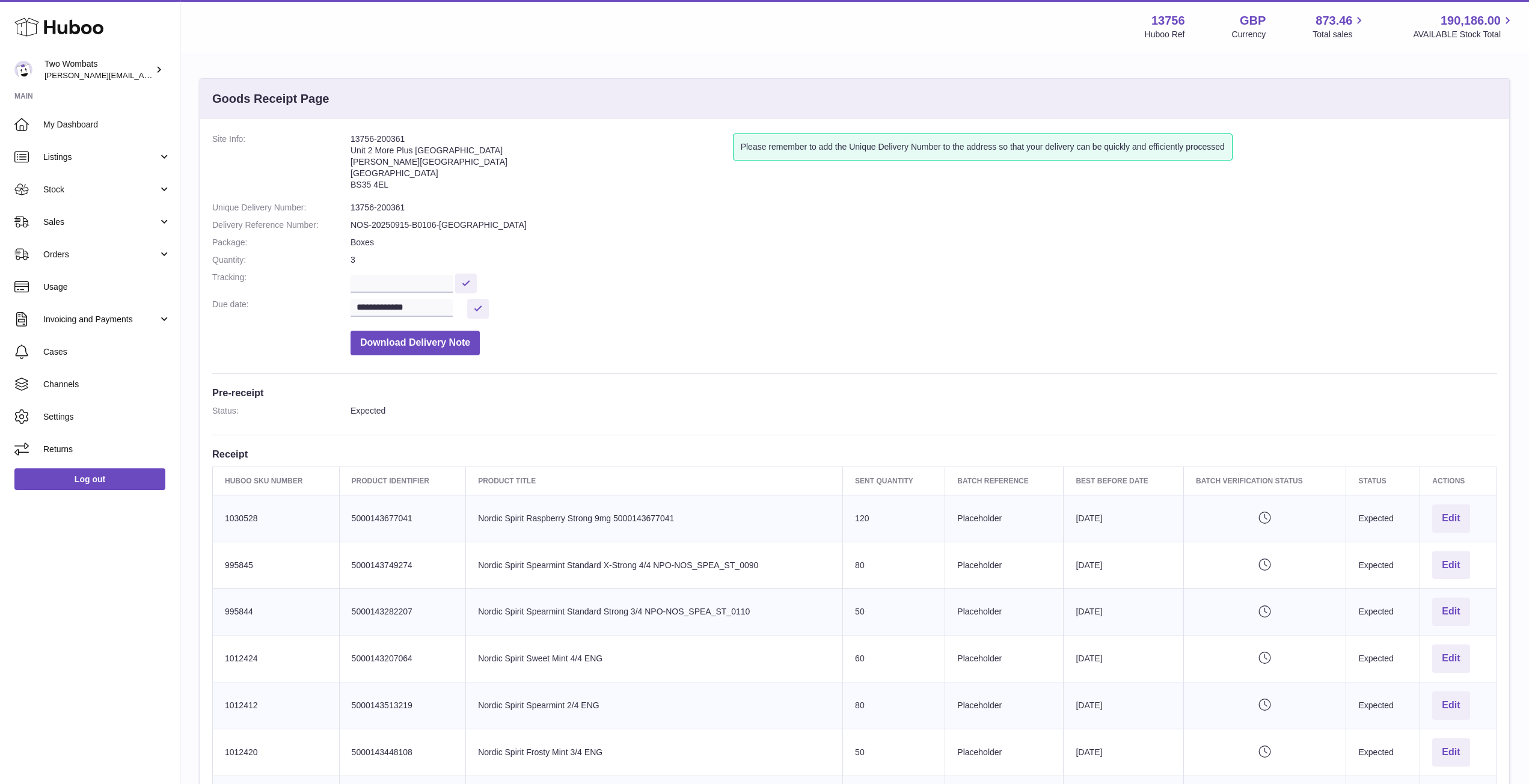
drag, startPoint x: 396, startPoint y: 185, endPoint x: 347, endPoint y: 142, distance: 65.2
click at [347, 142] on dl "**********" at bounding box center [855, 247] width 1285 height 228
copy dl "13756-200361 Unit 2 More [GEOGRAPHIC_DATA][STREET_ADDRESS][PERSON_NAME]"
click at [462, 174] on address "13756-200361 Unit 2 More [GEOGRAPHIC_DATA][STREET_ADDRESS][PERSON_NAME]" at bounding box center [541, 165] width 382 height 63
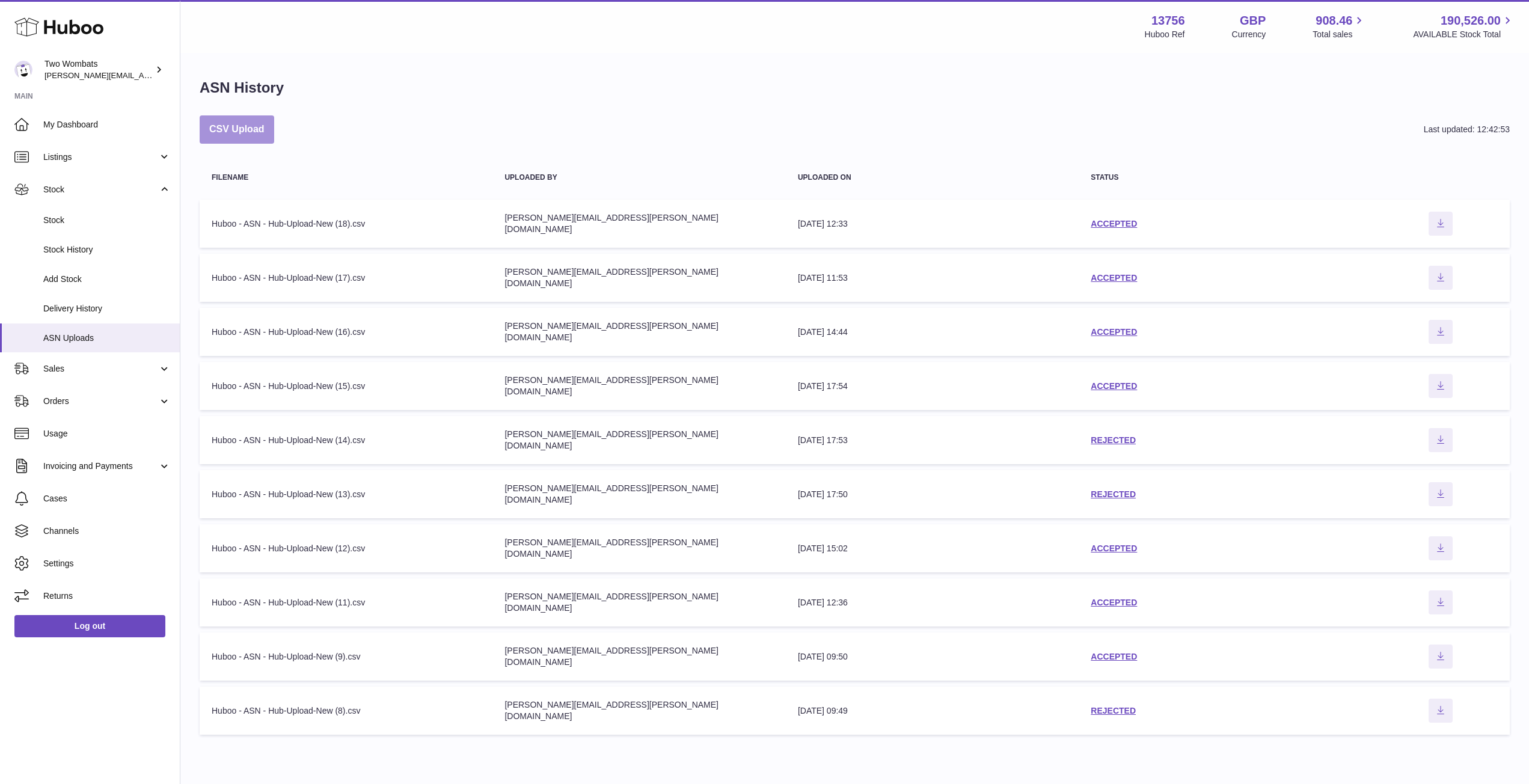
click at [238, 128] on button "CSV Upload" at bounding box center [236, 129] width 74 height 28
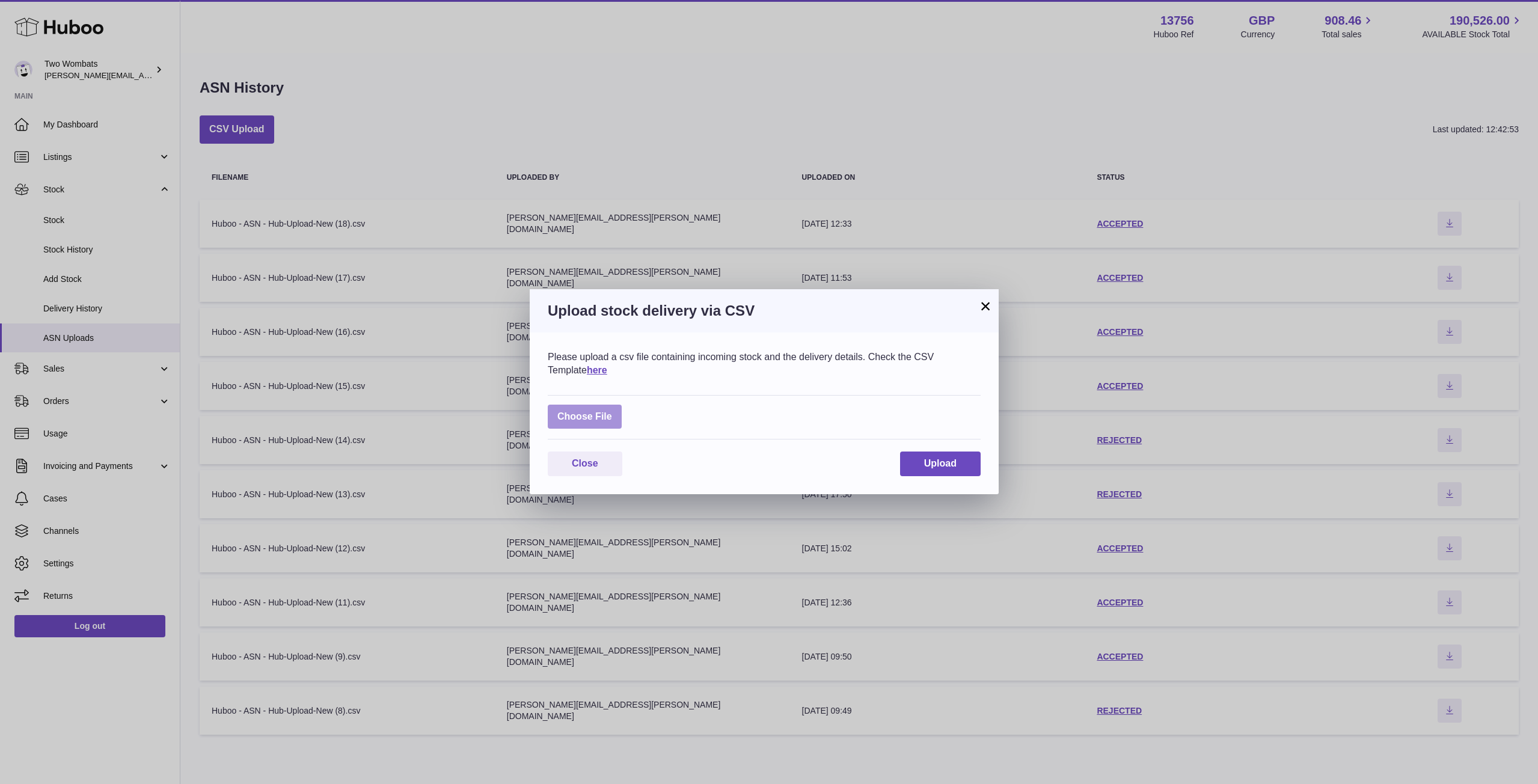
click at [588, 412] on label at bounding box center [585, 417] width 74 height 24
click at [612, 411] on input "file" at bounding box center [612, 411] width 1 height 1
type input "**********"
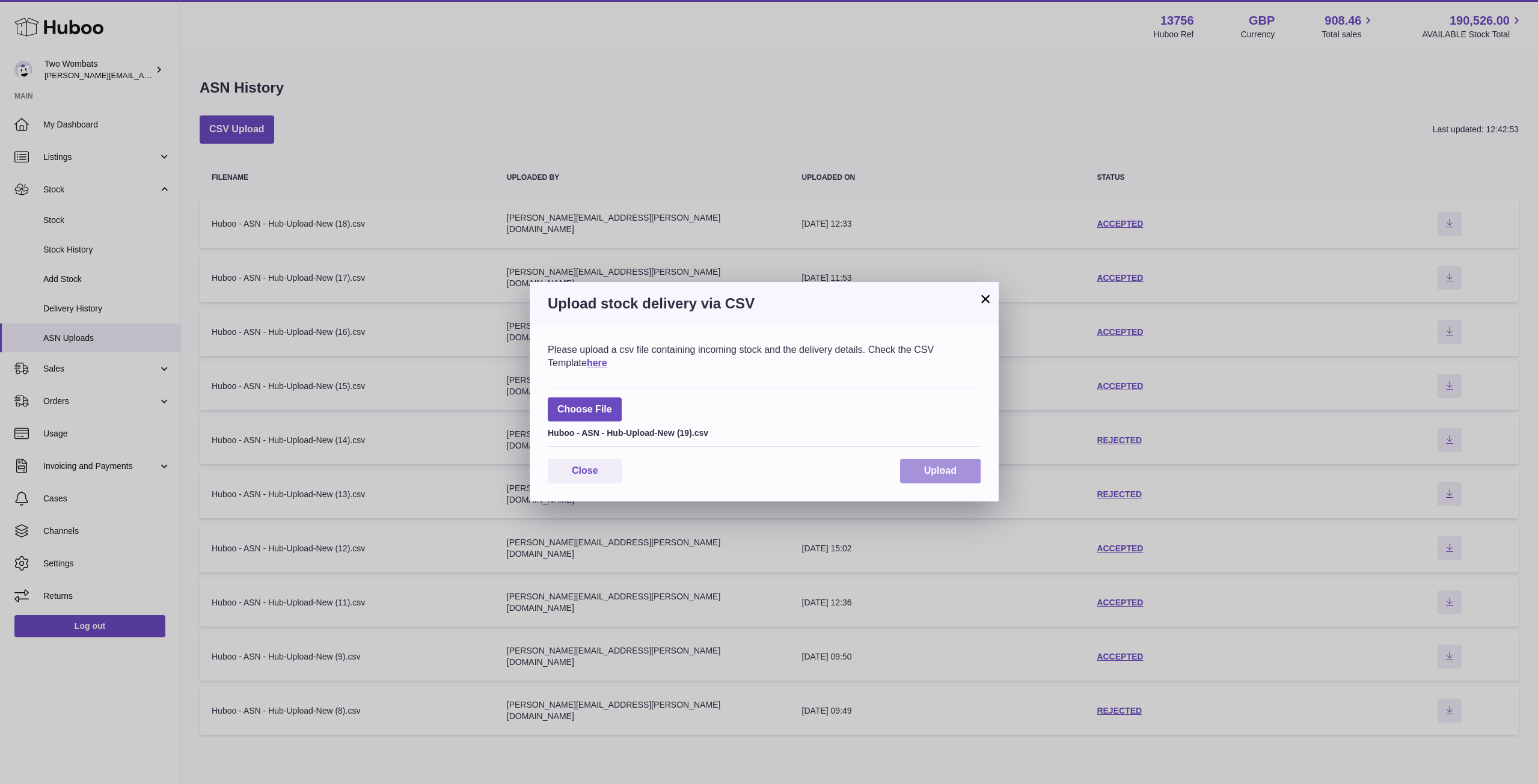
click at [946, 473] on span "Upload" at bounding box center [940, 470] width 32 height 10
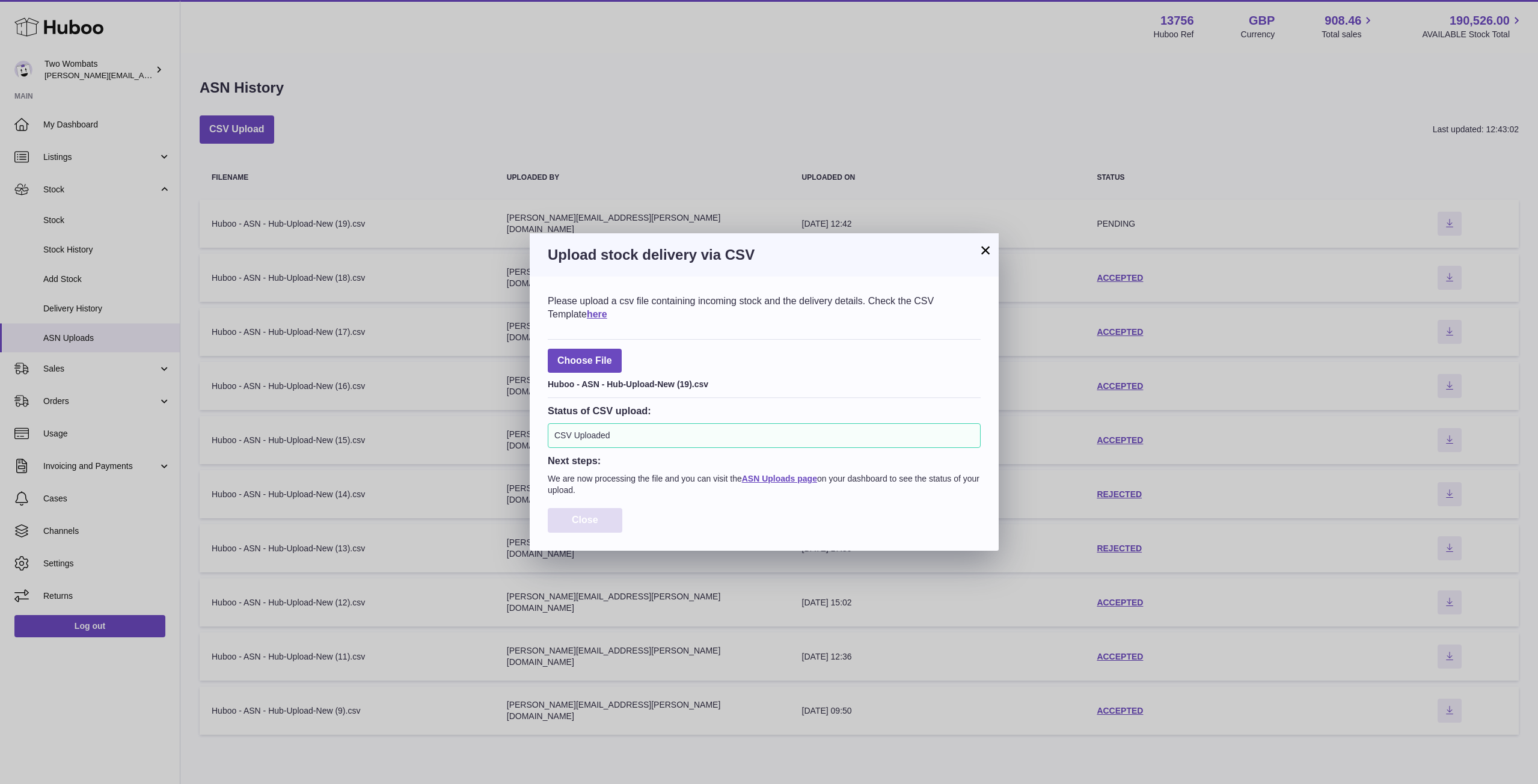
click at [615, 516] on button "Close" at bounding box center [585, 520] width 74 height 24
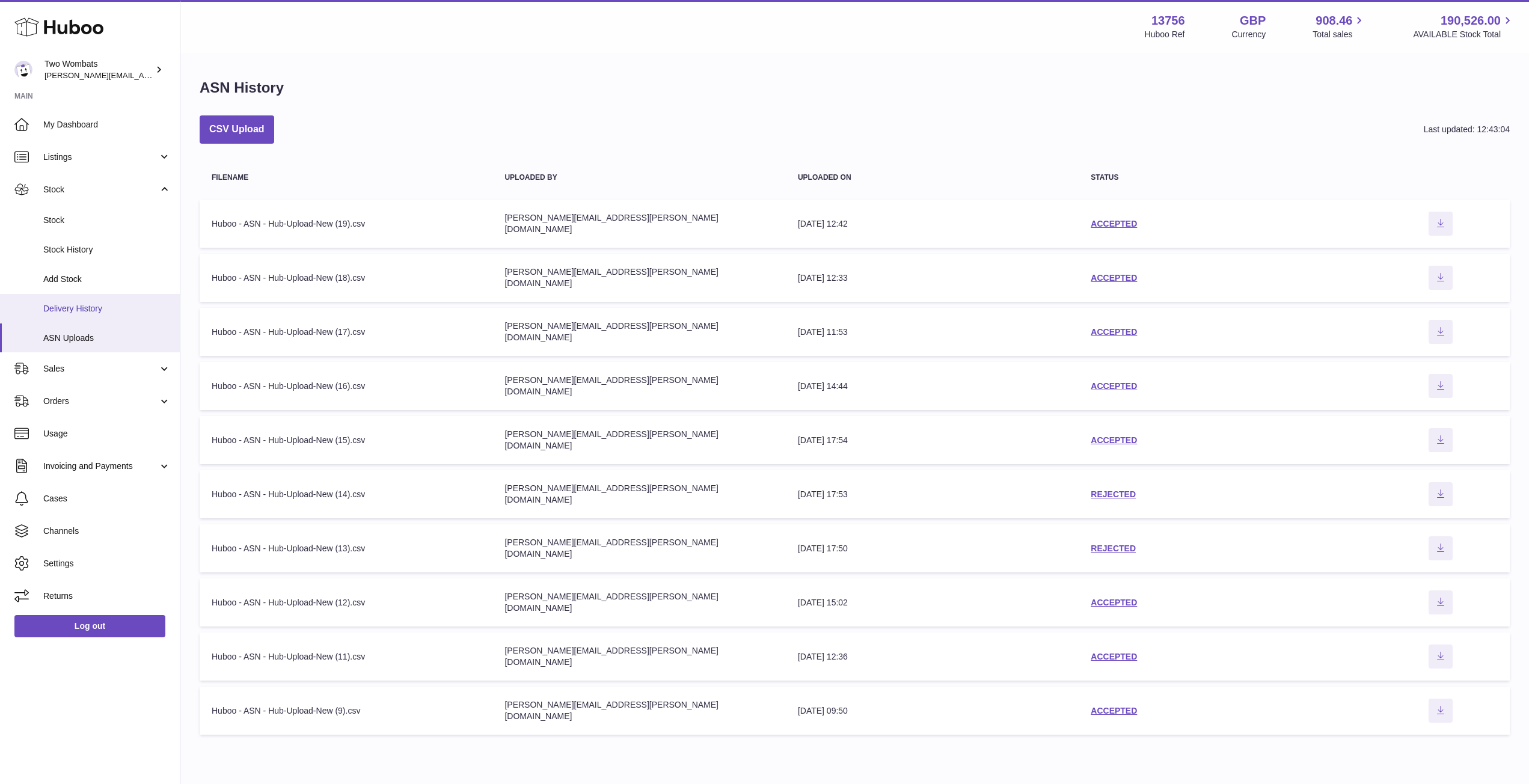
click at [105, 312] on span "Delivery History" at bounding box center [108, 309] width 128 height 11
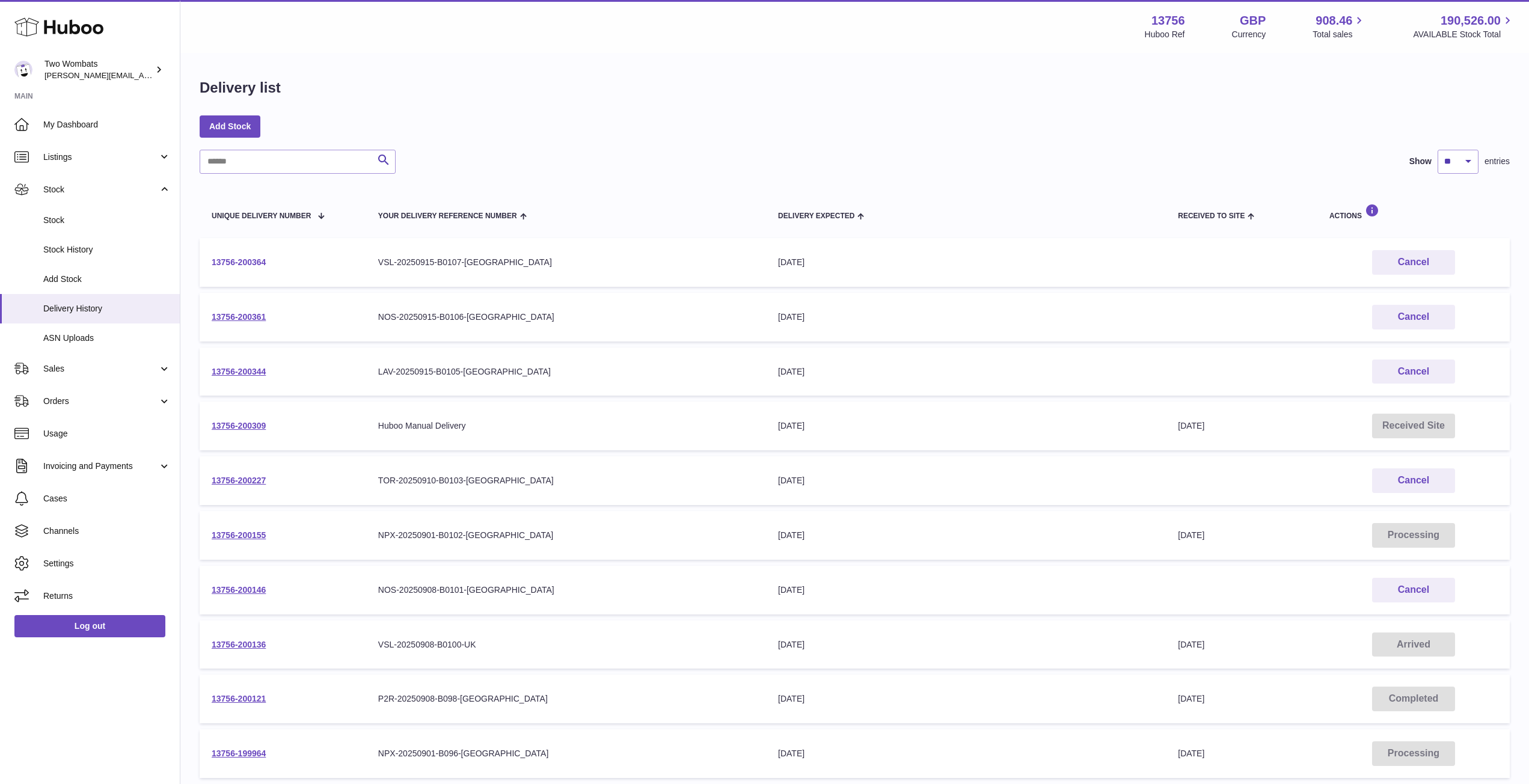
click at [245, 262] on link "13756-200364" at bounding box center [239, 261] width 54 height 10
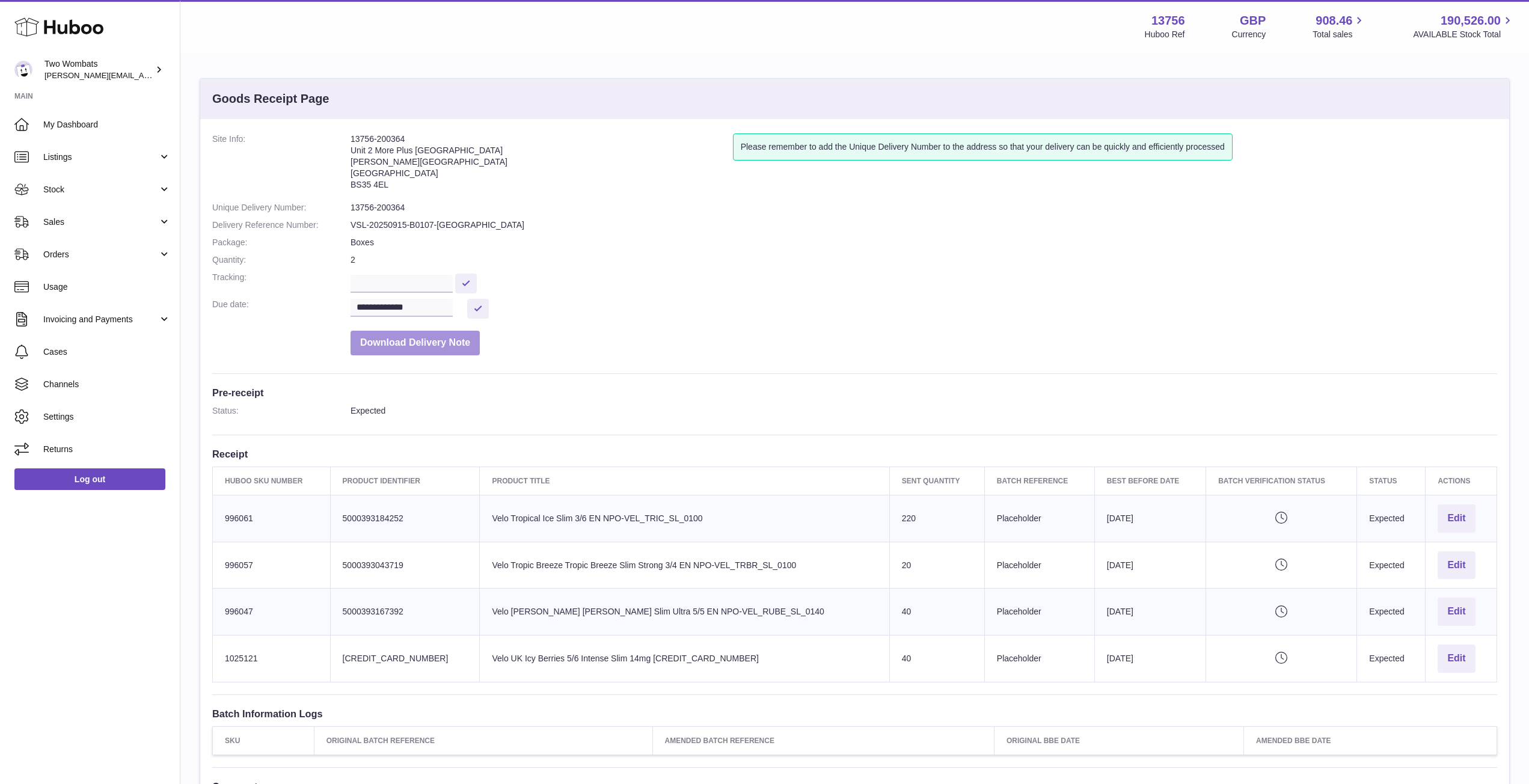
click at [423, 334] on button "Download Delivery Note" at bounding box center [415, 343] width 129 height 24
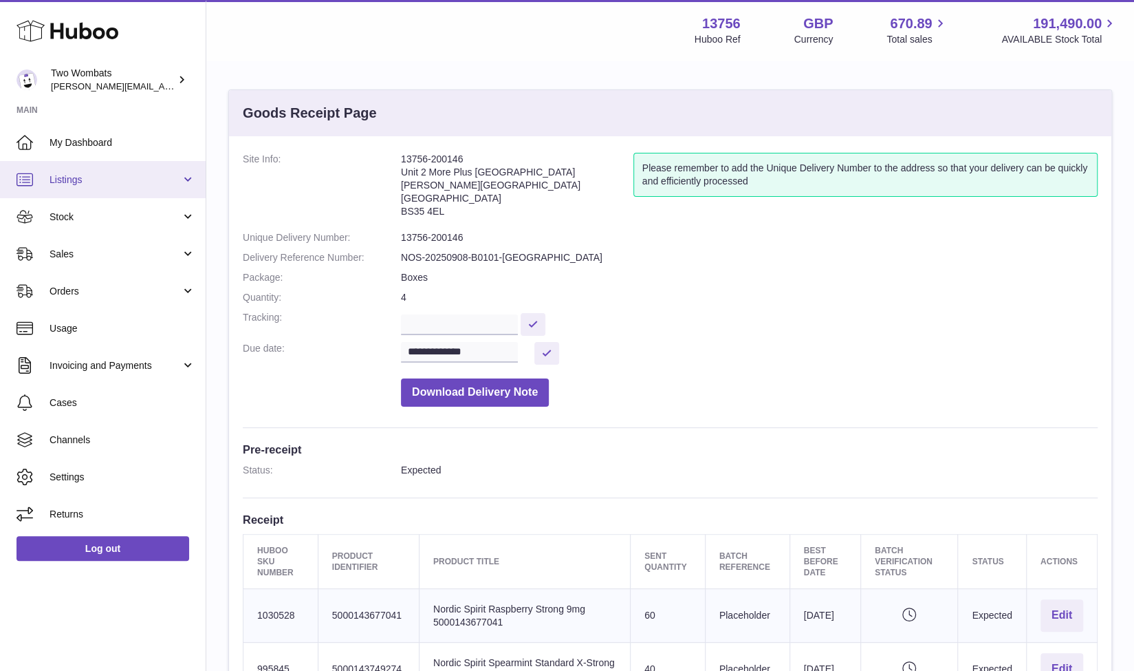
click at [187, 175] on link "Listings" at bounding box center [103, 179] width 206 height 37
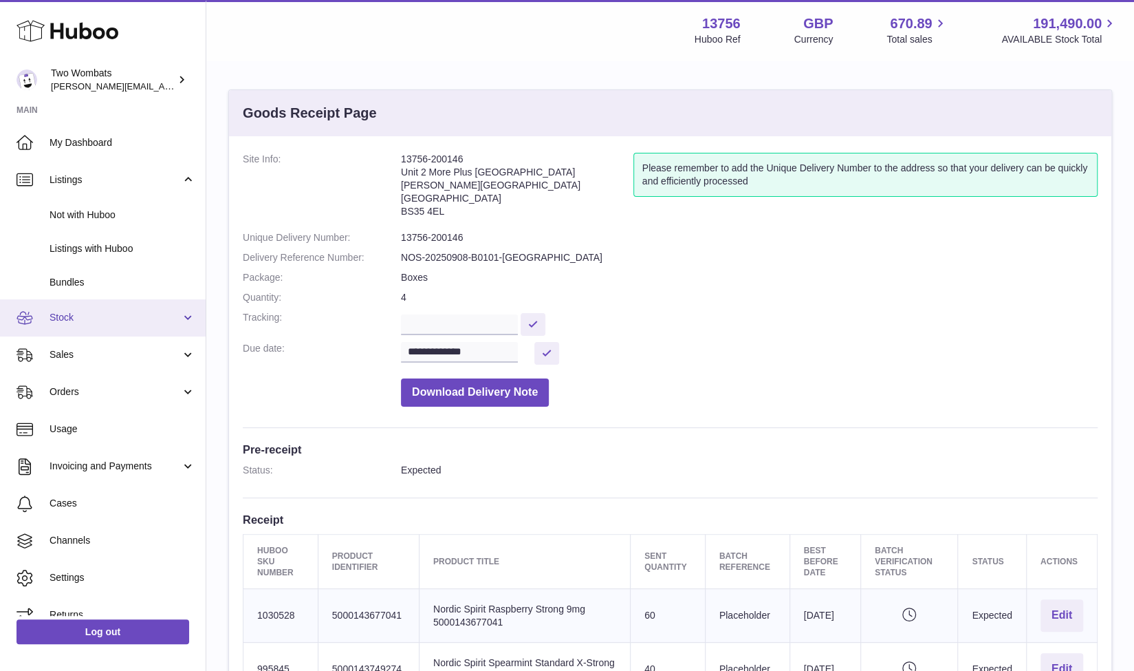
click at [177, 321] on span "Stock" at bounding box center [115, 317] width 131 height 13
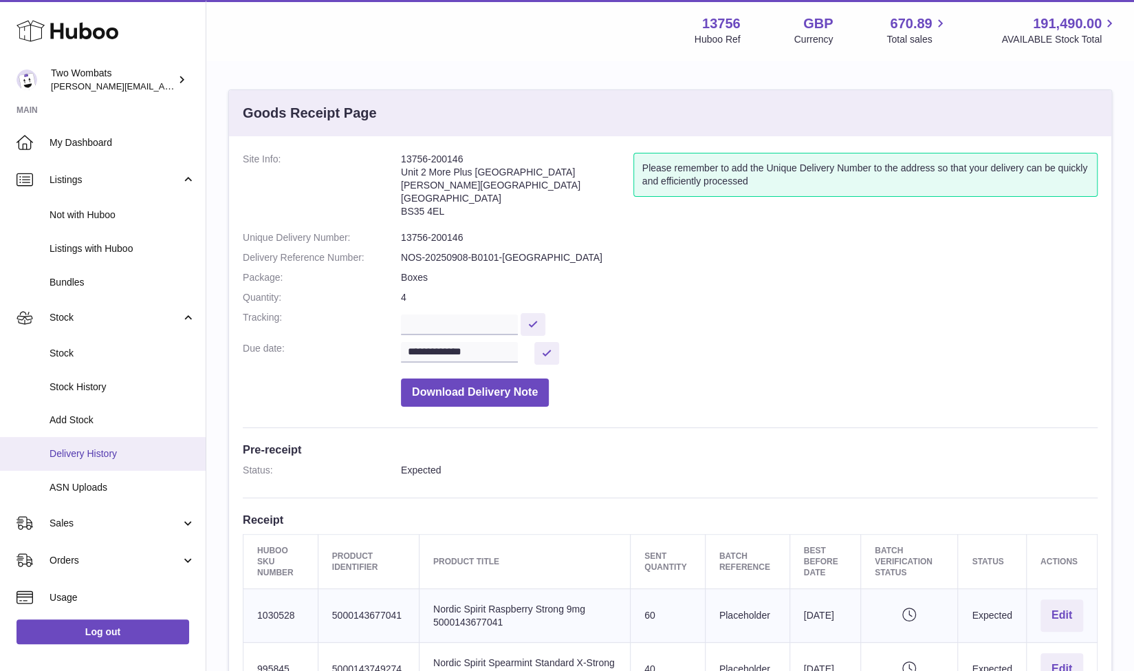
click at [103, 457] on span "Delivery History" at bounding box center [123, 453] width 146 height 13
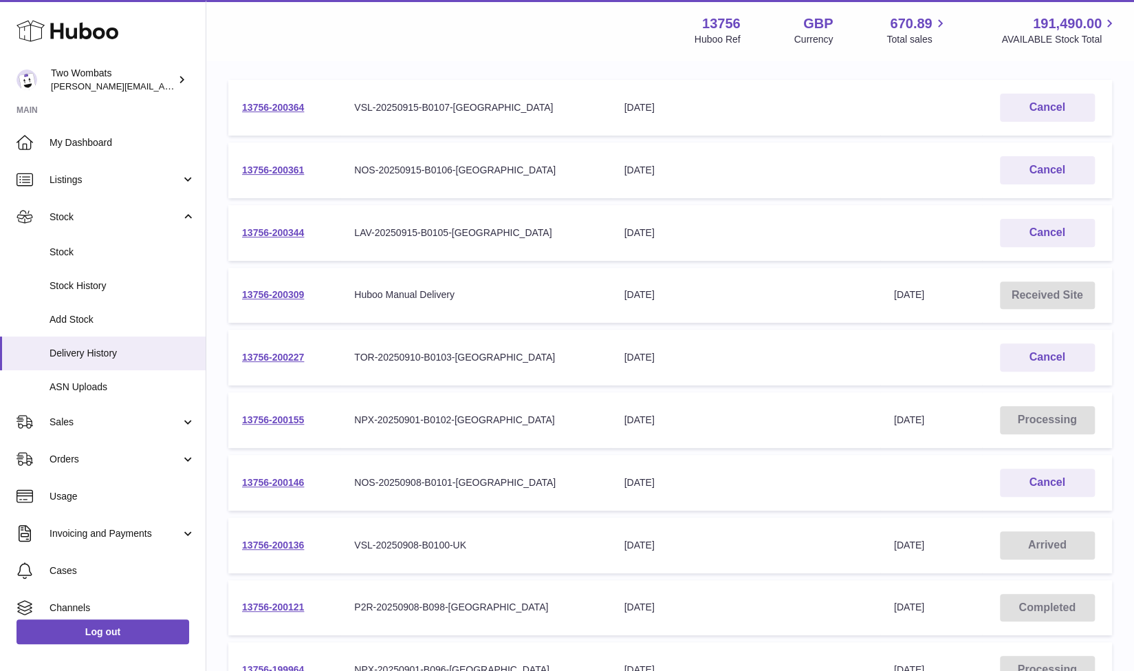
scroll to position [278, 0]
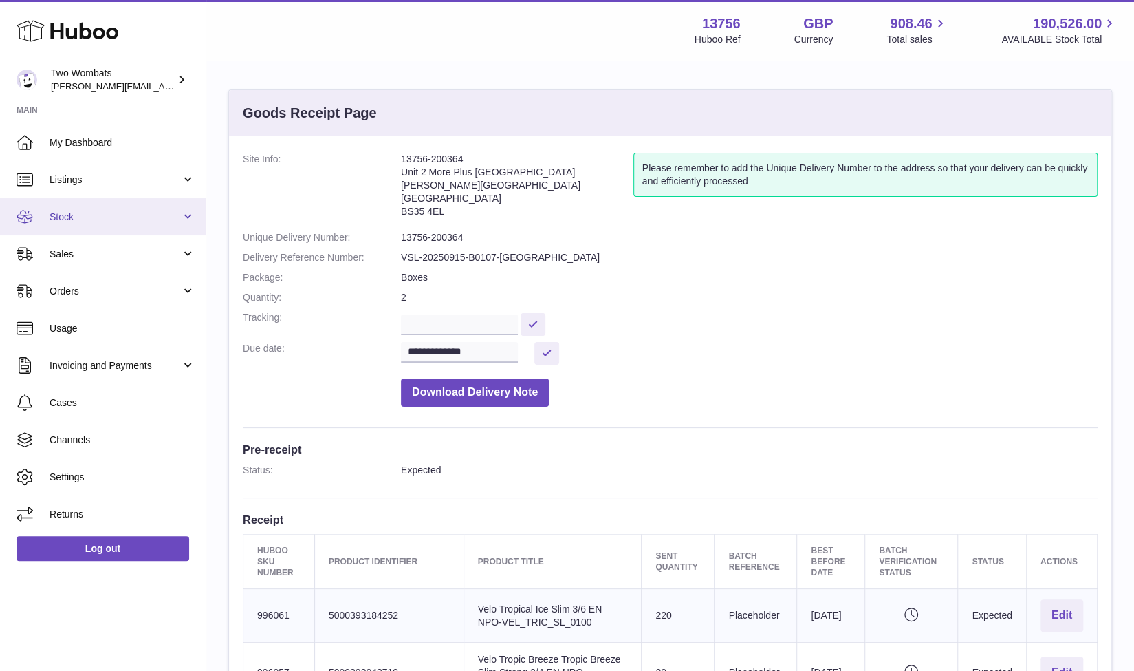
click at [198, 214] on link "Stock" at bounding box center [103, 216] width 206 height 37
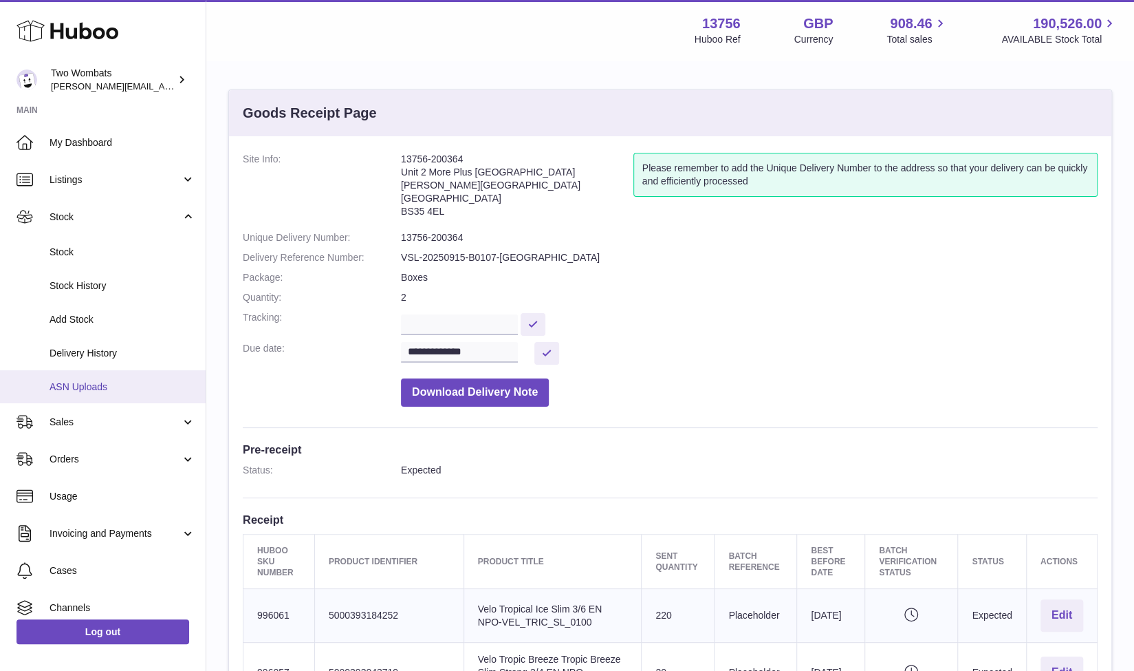
click at [112, 373] on link "ASN Uploads" at bounding box center [103, 387] width 206 height 34
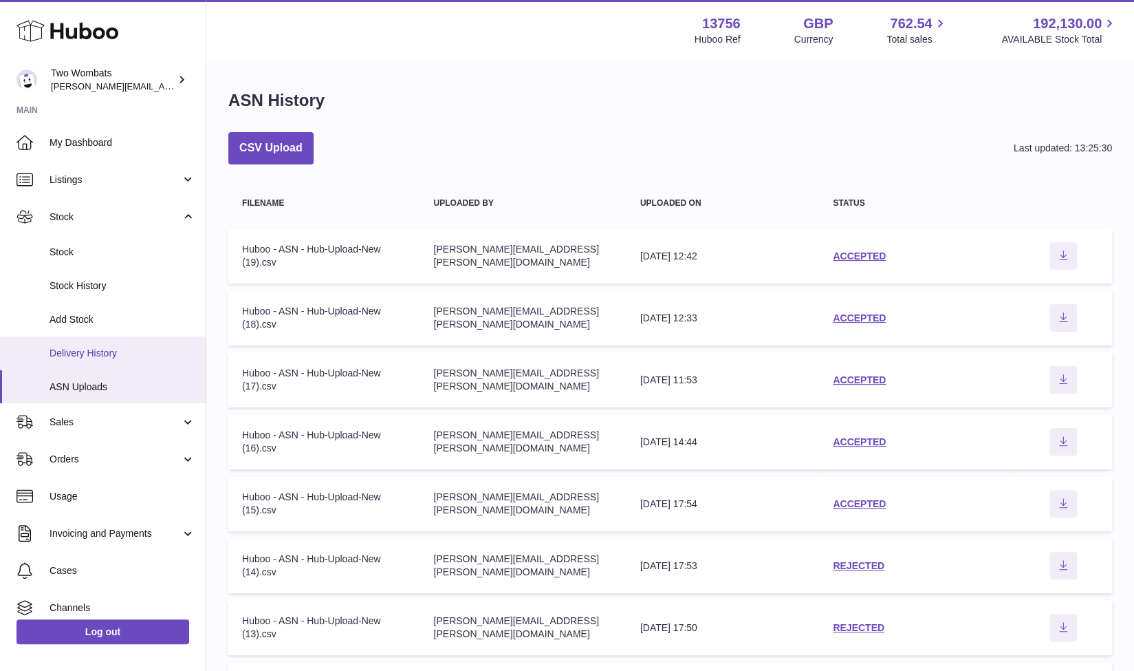
click at [81, 354] on span "Delivery History" at bounding box center [123, 353] width 146 height 13
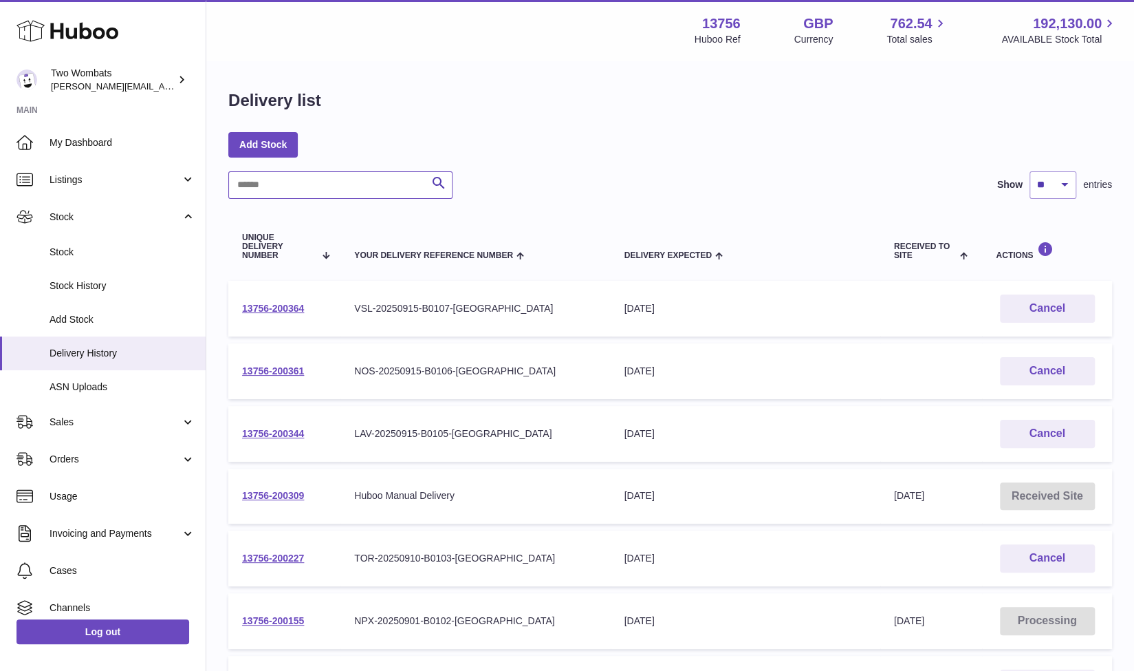
click at [268, 186] on input "text" at bounding box center [340, 185] width 224 height 28
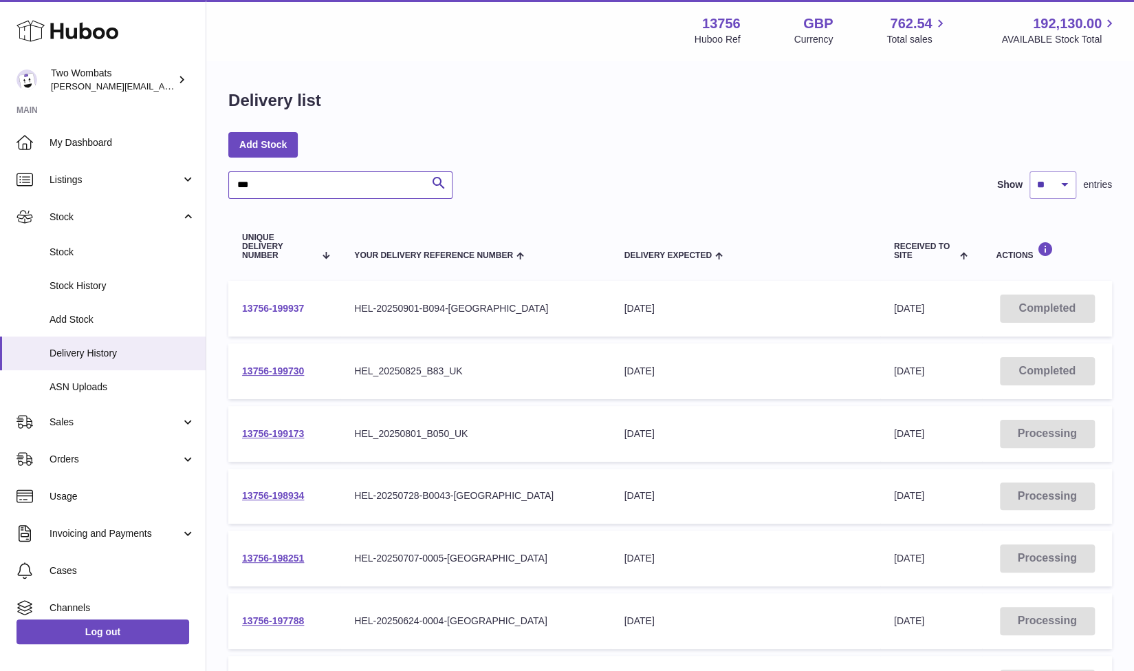
type input "***"
click at [282, 310] on link "13756-199937" at bounding box center [273, 308] width 62 height 11
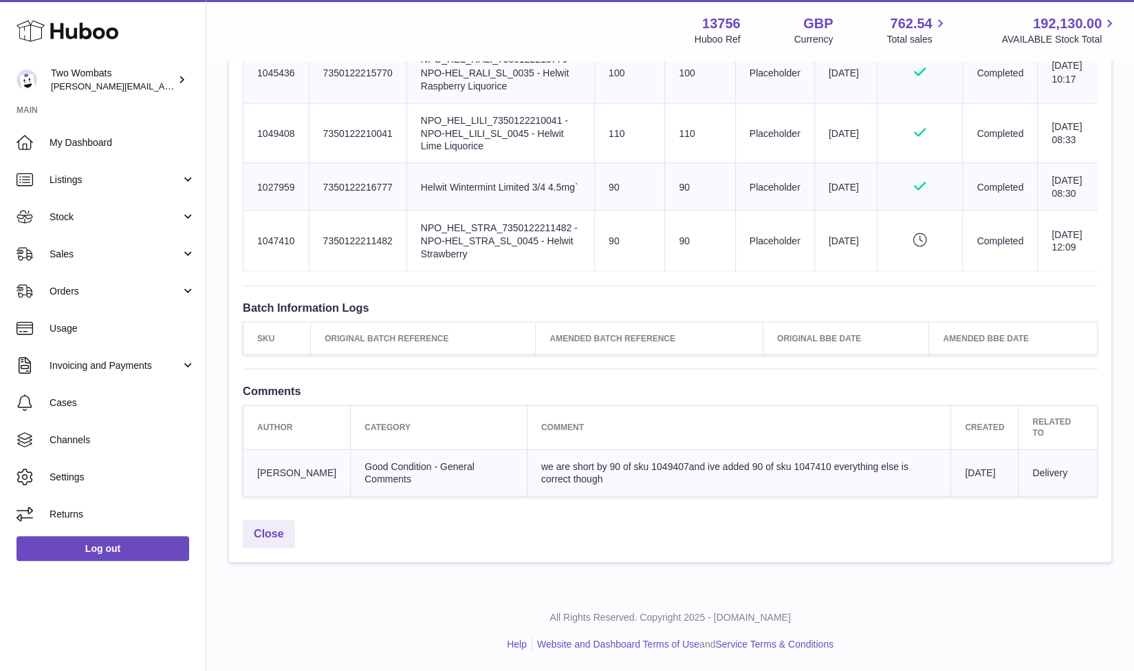
scroll to position [1772, 0]
